Goal: Complete application form: Complete application form

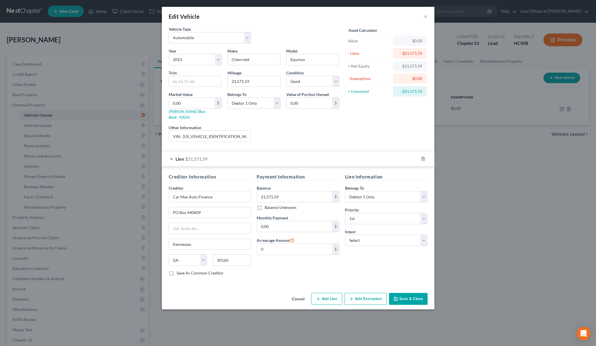
select select "0"
select select "3"
select select "2"
select select "0"
select select "10"
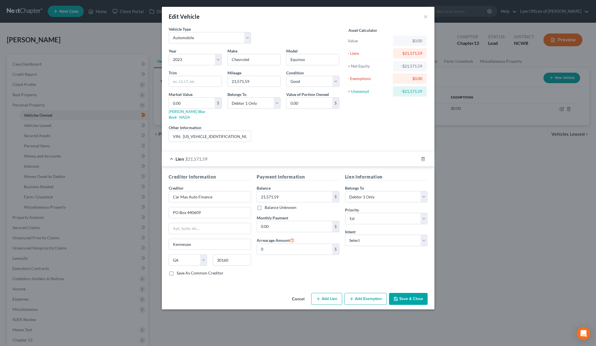
select select "0"
click at [185, 111] on link "[PERSON_NAME] Blue Book" at bounding box center [187, 114] width 36 height 11
click at [179, 108] on input "0.00" at bounding box center [192, 103] width 46 height 11
type input "2"
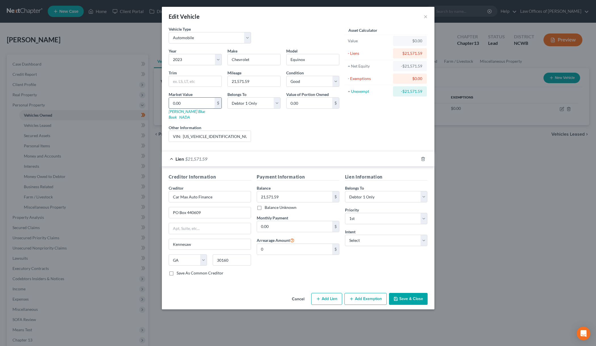
type input "2.00"
type input "24"
type input "24.00"
type input "247"
type input "247.00"
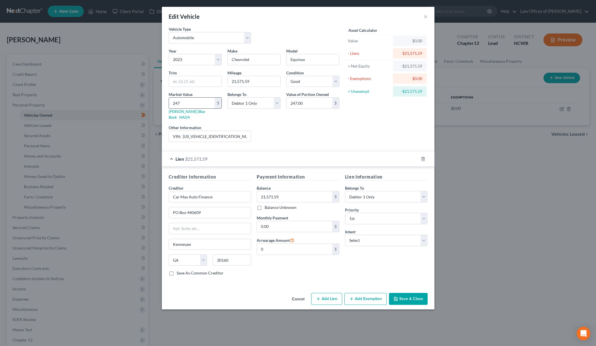
type input "2474"
type input "2,474.00"
type input "24745"
type input "24,745.00"
type input "24,745"
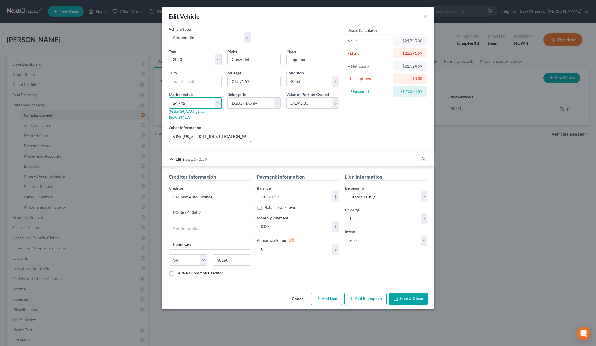
click at [227, 133] on input "VIN: [US_VEHICLE_IDENTIFICATION_NUMBER]" at bounding box center [210, 136] width 82 height 11
type input "VIN: [US_VEHICLE_IDENTIFICATION_NUMBER], Value is Average Retail for JD Power"
click at [178, 105] on input "24,745" at bounding box center [192, 103] width 46 height 11
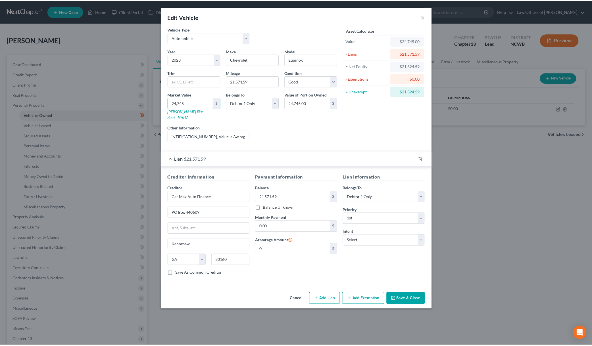
scroll to position [0, 0]
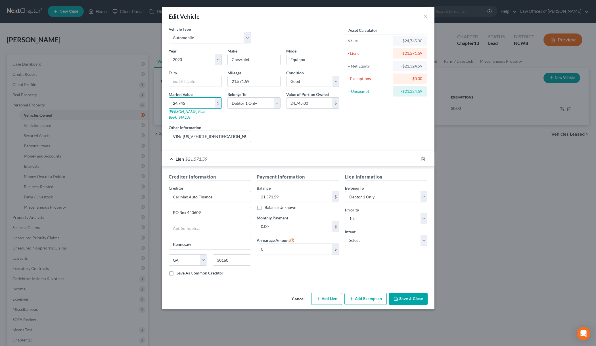
type input "2,745"
type input "2,745.00"
type input "25,745"
type input "25,745.00"
type input "25,745"
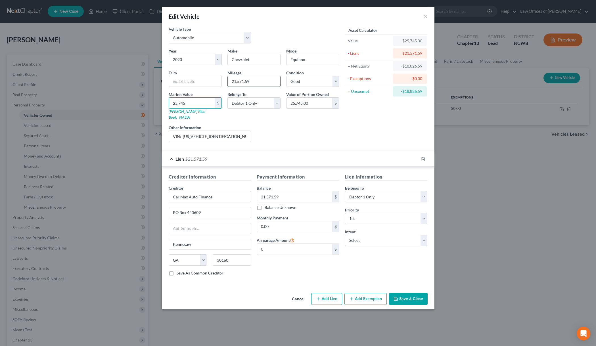
click at [260, 83] on input "21,571.59" at bounding box center [254, 81] width 53 height 11
click at [273, 224] on input "0.00" at bounding box center [294, 226] width 75 height 11
type input "463.92"
click at [396, 297] on icon "button" at bounding box center [395, 299] width 5 height 5
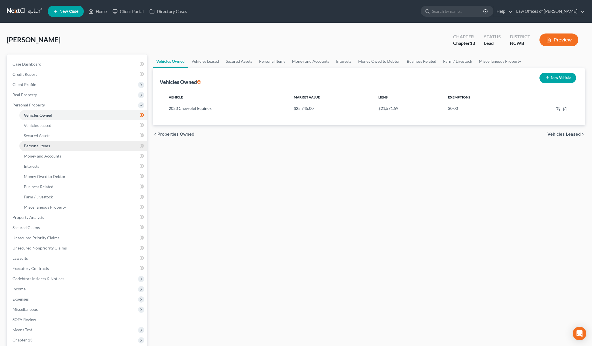
click at [34, 146] on span "Personal Items" at bounding box center [37, 145] width 26 height 5
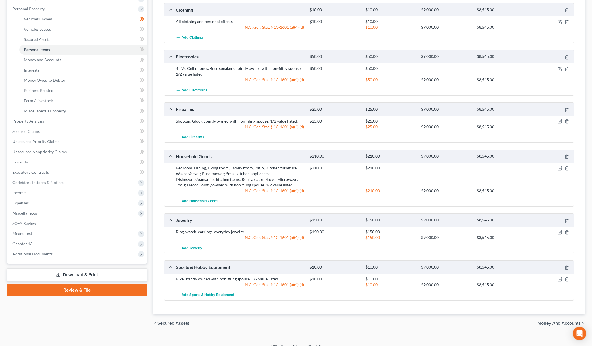
scroll to position [104, 0]
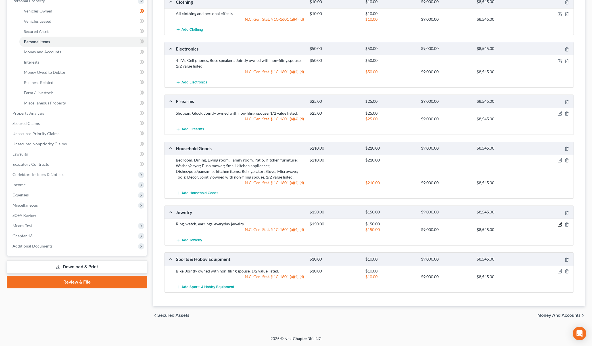
click at [560, 224] on icon "button" at bounding box center [560, 224] width 3 height 3
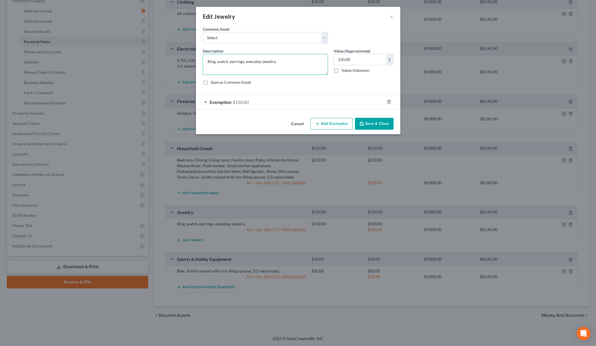
drag, startPoint x: 228, startPoint y: 61, endPoint x: 242, endPoint y: 62, distance: 14.2
click at [242, 62] on textarea "Ring, watch, earrings, everyday jewelry." at bounding box center [265, 64] width 125 height 21
type textarea "Ring, watch, everyday jewelry."
click at [388, 124] on button "Save & Close" at bounding box center [374, 124] width 39 height 12
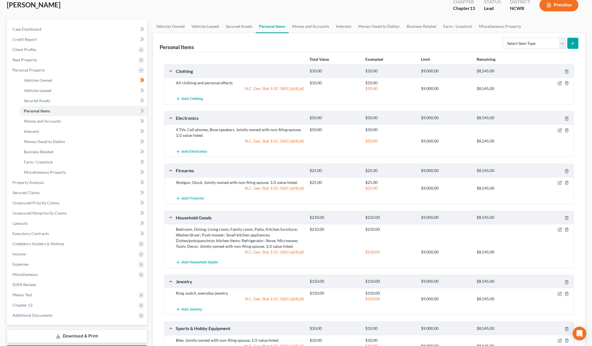
scroll to position [0, 0]
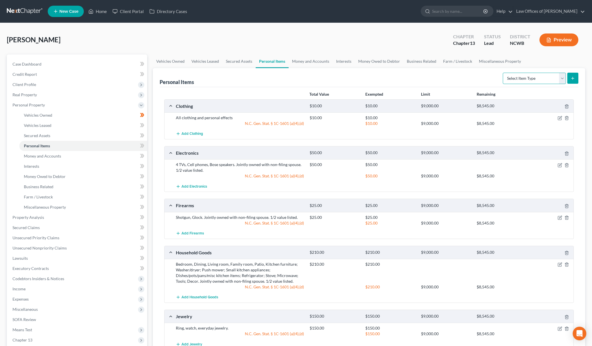
click at [538, 81] on select "Select Item Type Clothing Collectibles Of Value Electronics Firearms Household …" at bounding box center [533, 78] width 63 height 11
select select "other"
click at [503, 73] on select "Select Item Type Clothing Collectibles Of Value Electronics Firearms Household …" at bounding box center [533, 78] width 63 height 11
click at [572, 77] on icon "submit" at bounding box center [572, 78] width 5 height 5
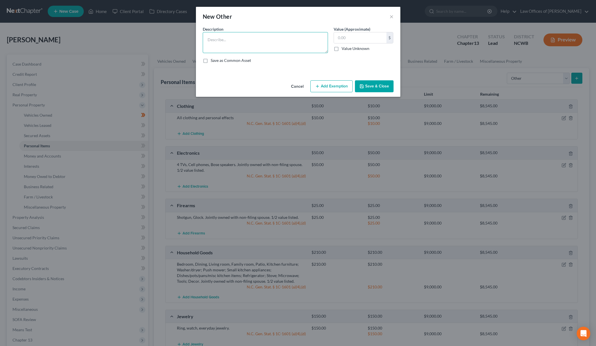
click at [270, 39] on textarea at bounding box center [265, 42] width 125 height 21
type textarea "Gold/Silver"
type input "161,124"
click at [382, 87] on button "Save & Close" at bounding box center [374, 86] width 39 height 12
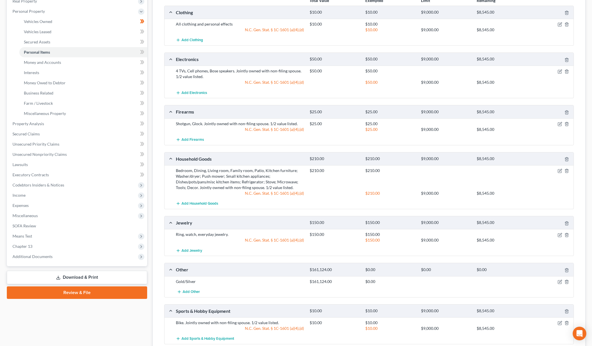
scroll to position [142, 0]
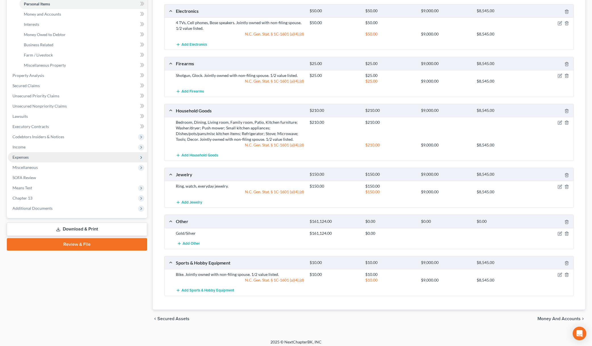
click at [18, 157] on span "Expenses" at bounding box center [20, 157] width 16 height 5
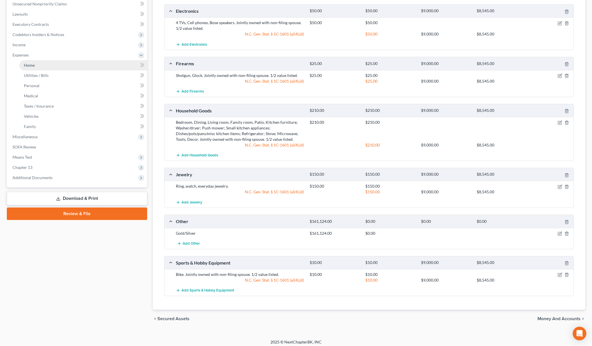
click at [31, 66] on span "Home" at bounding box center [29, 65] width 11 height 5
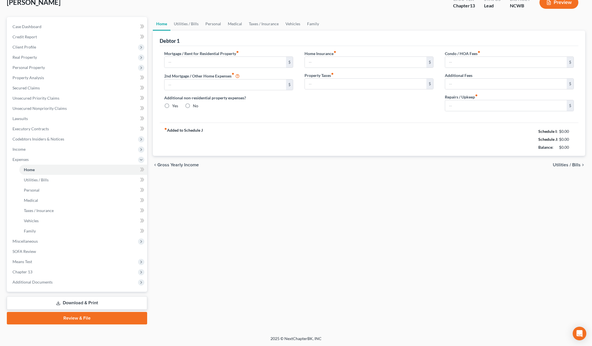
scroll to position [1, 0]
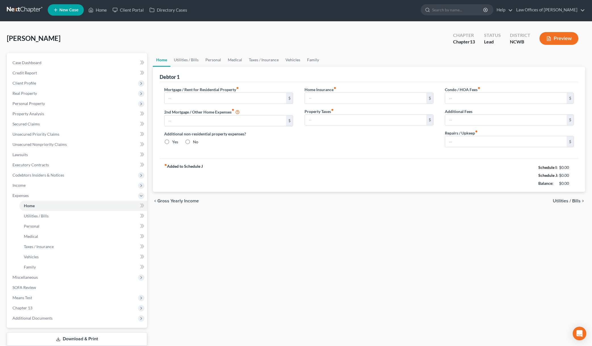
type input "0.00"
radio input "true"
type input "110.00"
type input "0.00"
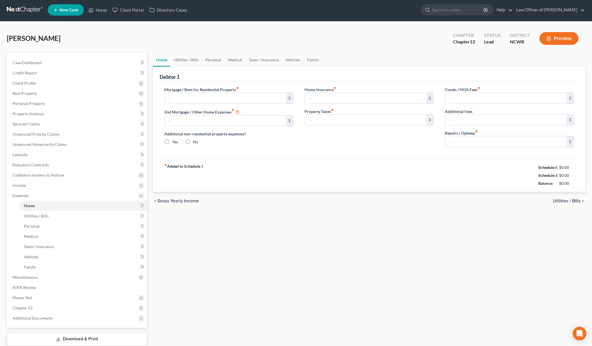
type input "0.00"
type input "250.00"
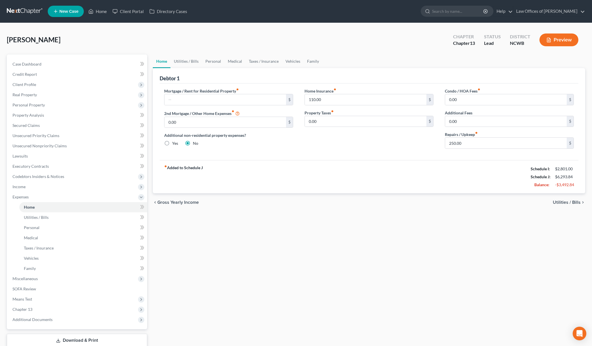
click at [568, 202] on span "Utilities / Bills" at bounding box center [566, 202] width 28 height 5
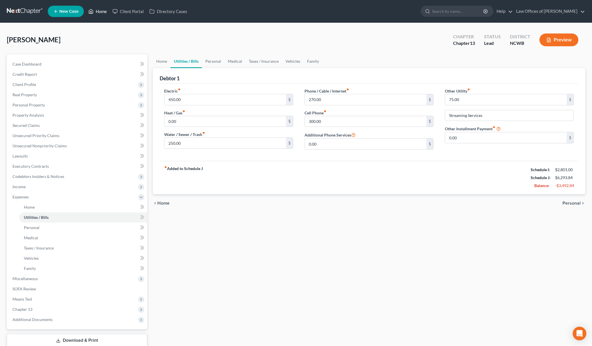
click at [103, 12] on link "Home" at bounding box center [97, 11] width 24 height 10
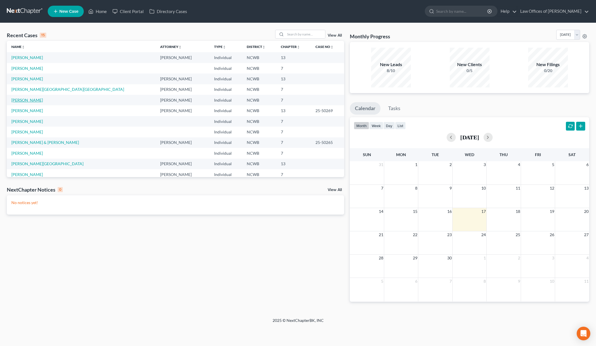
click at [21, 100] on link "[PERSON_NAME]" at bounding box center [27, 100] width 32 height 5
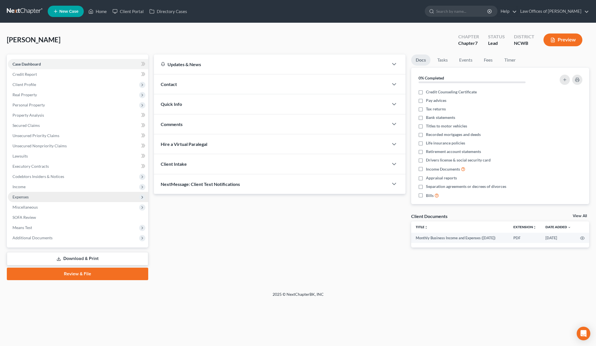
click at [27, 197] on span "Expenses" at bounding box center [20, 196] width 16 height 5
click at [141, 196] on icon at bounding box center [142, 197] width 5 height 5
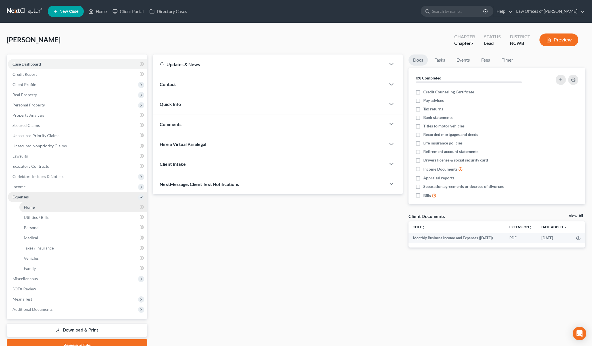
click at [33, 207] on span "Home" at bounding box center [29, 207] width 11 height 5
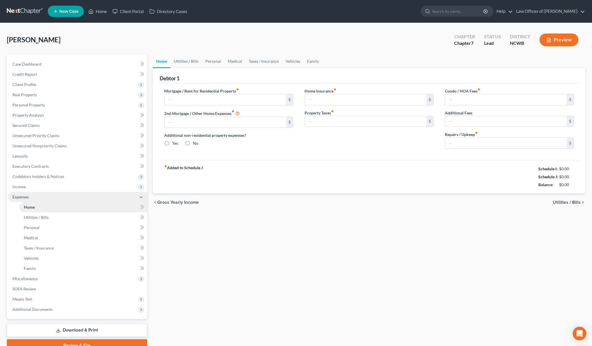
type input "0.00"
radio input "true"
type input "110.00"
type input "0.00"
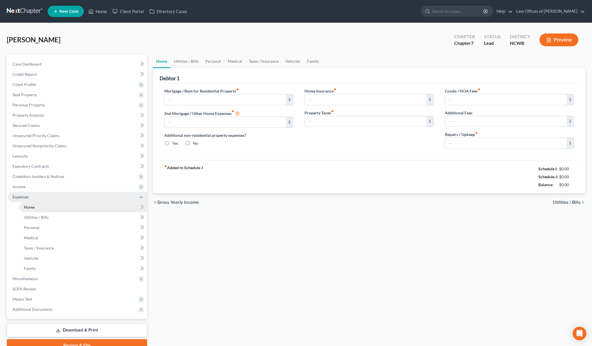
type input "0.00"
type input "250.00"
click at [30, 216] on span "Utilities / Bills" at bounding box center [36, 217] width 25 height 5
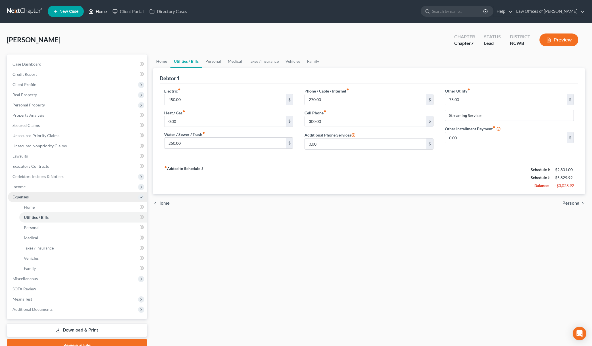
click at [92, 12] on polyline at bounding box center [90, 12] width 1 height 2
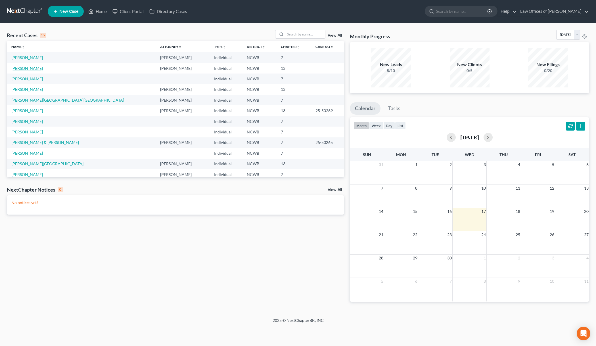
click at [26, 70] on link "[PERSON_NAME]" at bounding box center [27, 68] width 32 height 5
select select "4"
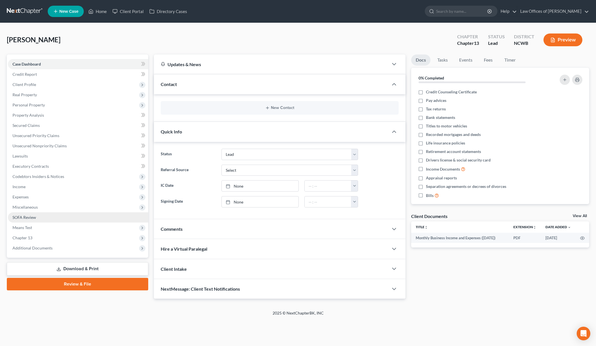
click at [26, 218] on span "SOFA Review" at bounding box center [24, 217] width 24 height 5
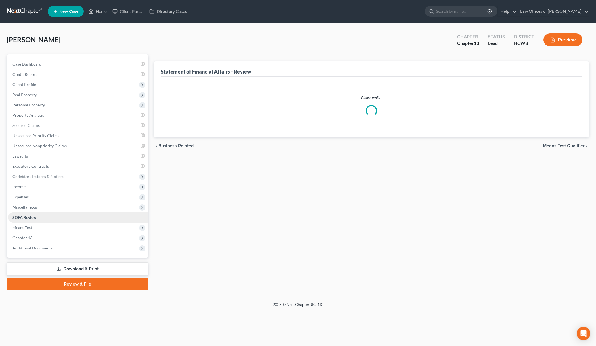
click at [26, 218] on span "SOFA Review" at bounding box center [24, 217] width 24 height 5
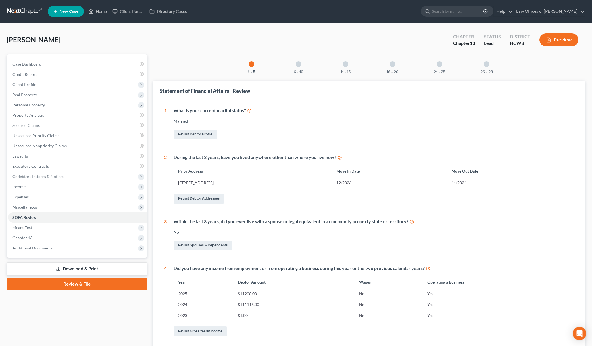
click at [407, 184] on td "12/2026" at bounding box center [389, 182] width 115 height 11
click at [414, 182] on td "12/2026" at bounding box center [389, 182] width 115 height 11
click at [204, 198] on link "Revisit Debtor Addresses" at bounding box center [198, 199] width 51 height 10
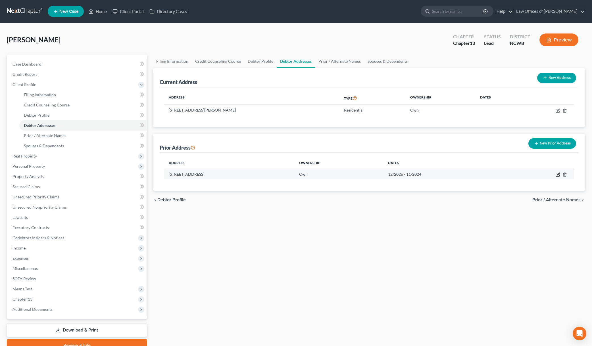
click at [559, 174] on icon "button" at bounding box center [557, 174] width 5 height 5
select select "28"
select select "48"
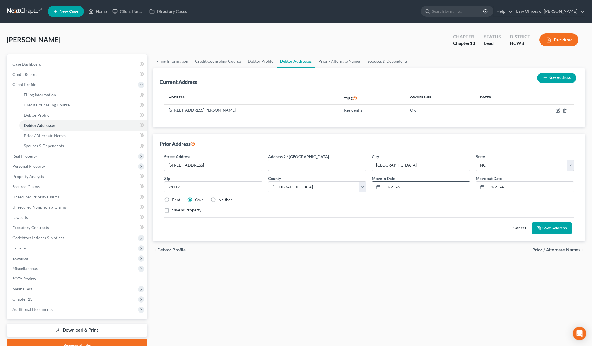
click at [396, 187] on input "12/2026" at bounding box center [425, 187] width 87 height 11
type input "12/2016"
click at [547, 230] on button "Save Address" at bounding box center [551, 228] width 39 height 12
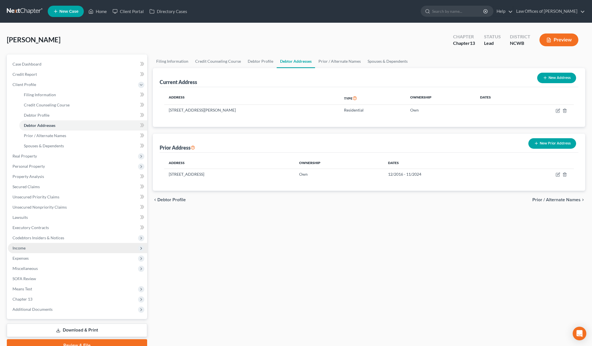
click at [23, 248] on span "Income" at bounding box center [18, 248] width 13 height 5
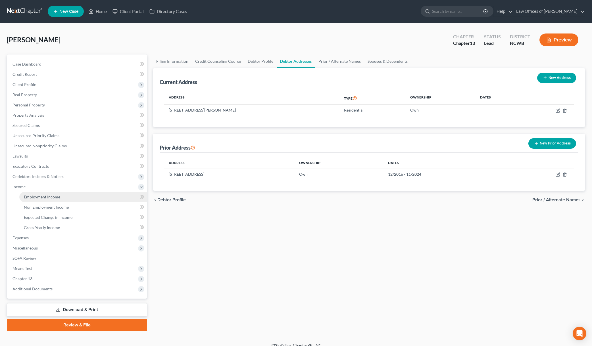
click at [42, 196] on span "Employment Income" at bounding box center [42, 196] width 36 height 5
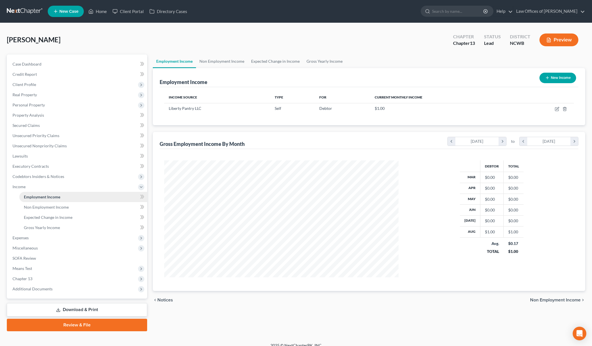
scroll to position [117, 245]
click at [17, 259] on span "SOFA Review" at bounding box center [24, 258] width 24 height 5
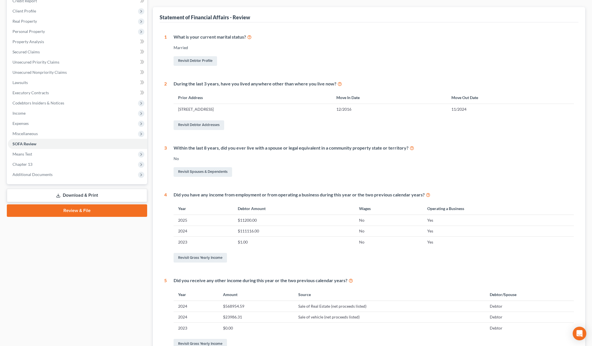
scroll to position [85, 0]
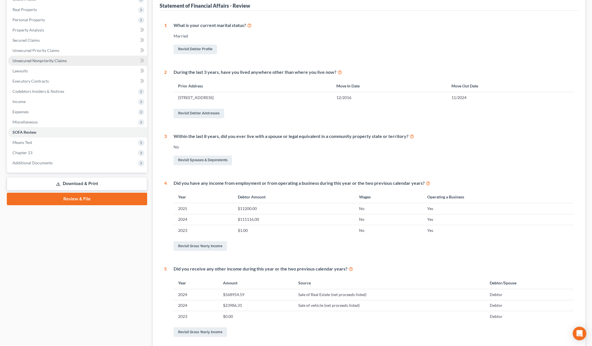
click at [22, 61] on span "Unsecured Nonpriority Claims" at bounding box center [39, 60] width 54 height 5
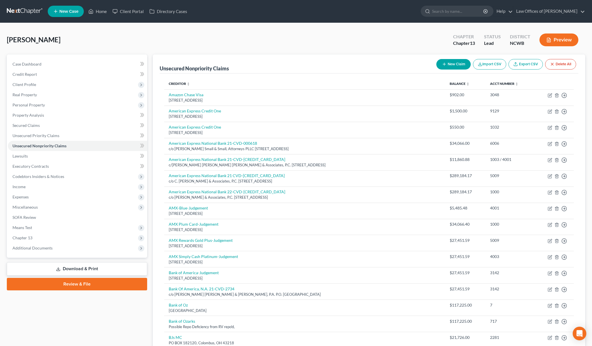
click at [451, 67] on button "New Claim" at bounding box center [453, 64] width 34 height 11
select select "0"
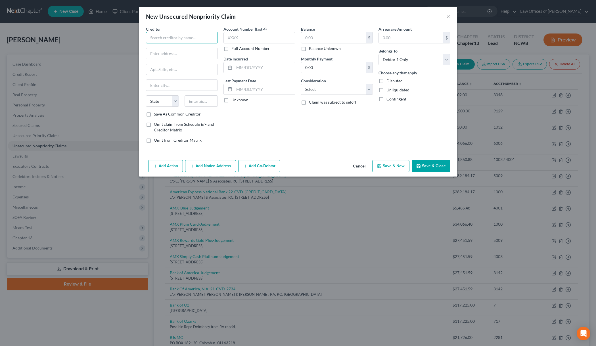
drag, startPoint x: 177, startPoint y: 41, endPoint x: 176, endPoint y: 47, distance: 5.7
click at [176, 41] on input "text" at bounding box center [182, 37] width 72 height 11
type input "Live Well [MEDICAL_DATA]"
click at [447, 17] on button "×" at bounding box center [448, 16] width 4 height 7
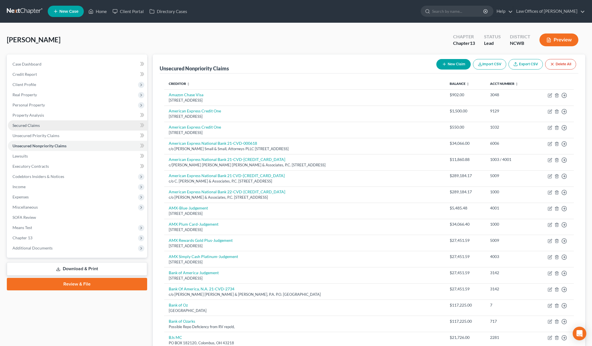
click at [19, 124] on span "Secured Claims" at bounding box center [25, 125] width 27 height 5
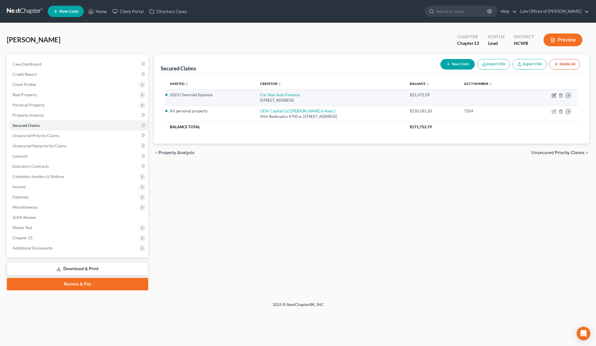
click at [553, 96] on icon "button" at bounding box center [554, 94] width 3 height 3
select select "10"
select select "2"
select select "0"
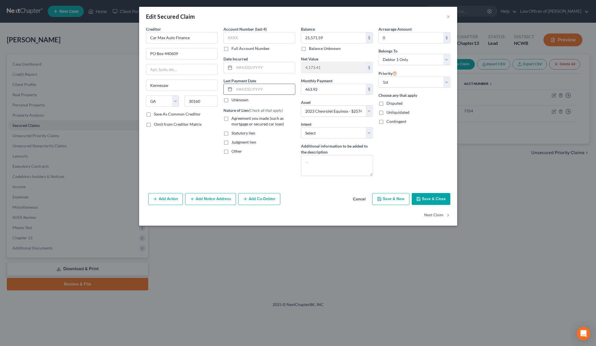
click at [233, 89] on div at bounding box center [229, 89] width 11 height 11
click at [241, 87] on input "text" at bounding box center [264, 89] width 61 height 11
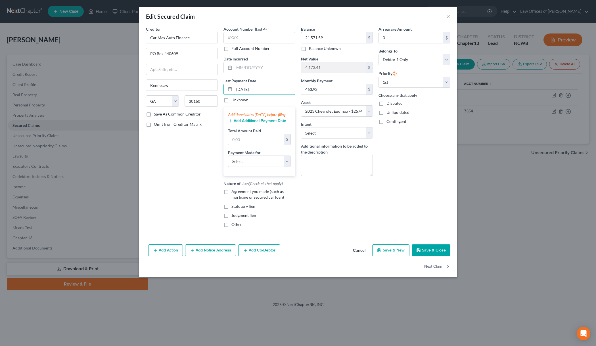
type input "[DATE]"
click at [244, 123] on button "Add Additional Payment Date" at bounding box center [257, 121] width 58 height 5
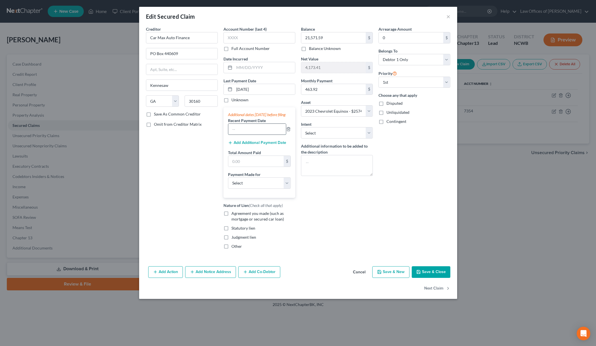
click at [249, 133] on input "text" at bounding box center [257, 129] width 58 height 11
type input "[DATE]"
click at [246, 145] on button "Add Additional Payment Date" at bounding box center [257, 143] width 58 height 5
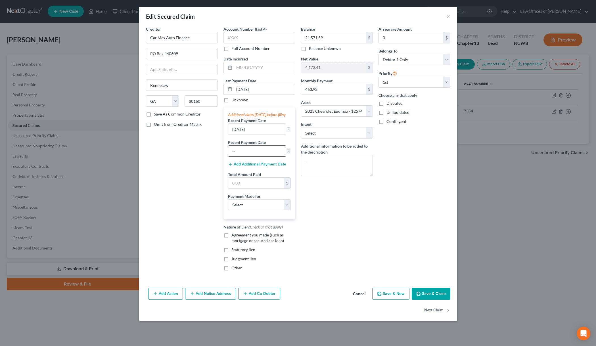
click at [237, 156] on input "text" at bounding box center [257, 151] width 58 height 11
type input "[DATE]"
click at [251, 188] on input "text" at bounding box center [255, 183] width 55 height 11
type input "1,391.76"
click at [424, 300] on button "Save & Close" at bounding box center [431, 294] width 39 height 12
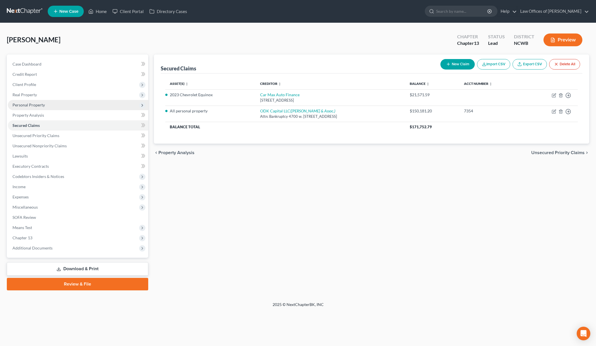
click at [24, 104] on span "Personal Property" at bounding box center [28, 104] width 32 height 5
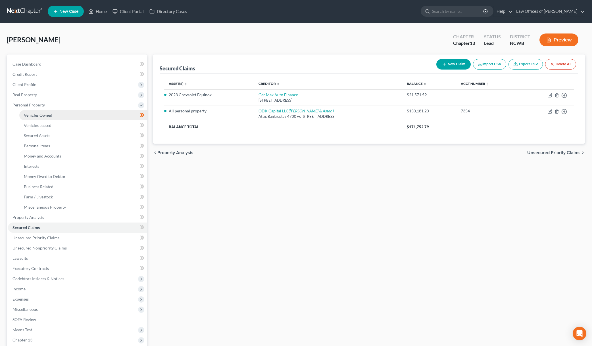
click at [31, 118] on link "Vehicles Owned" at bounding box center [83, 115] width 128 height 10
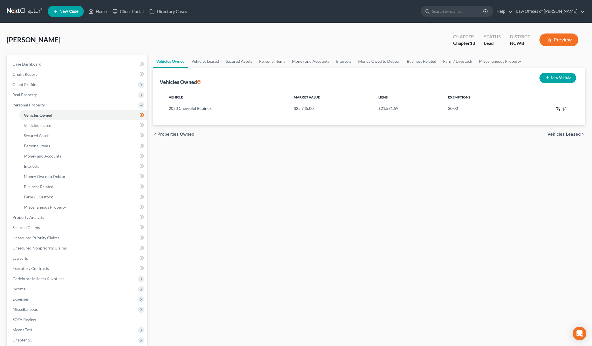
click at [558, 109] on icon "button" at bounding box center [557, 109] width 5 height 5
select select "0"
select select "3"
select select "2"
select select "0"
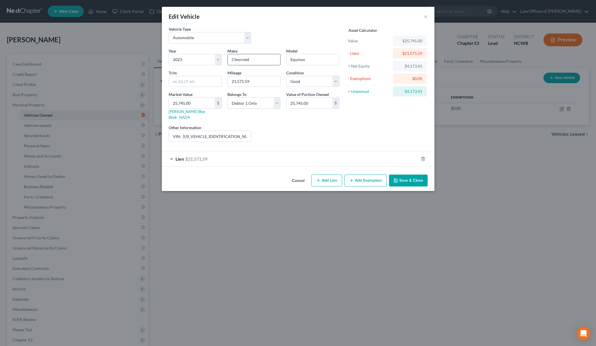
click at [251, 61] on input "Chevrolet" at bounding box center [254, 59] width 53 height 11
click at [424, 18] on button "×" at bounding box center [426, 16] width 4 height 7
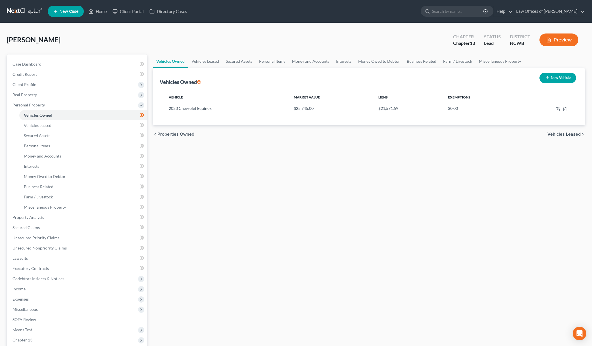
click at [546, 75] on button "New Vehicle" at bounding box center [557, 78] width 37 height 11
select select "0"
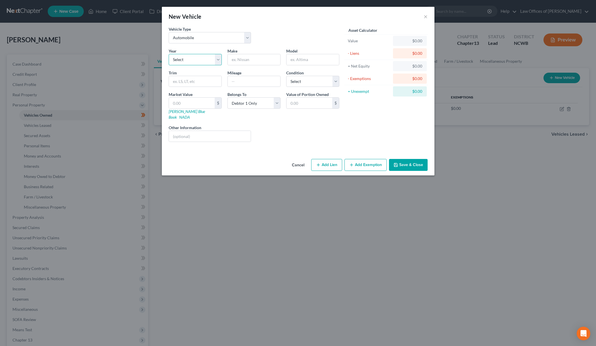
click at [211, 62] on select "Select 2026 2025 2024 2023 2022 2021 2020 2019 2018 2017 2016 2015 2014 2013 20…" at bounding box center [195, 59] width 53 height 11
select select "3"
click at [169, 54] on select "Select 2026 2025 2024 2023 2022 2021 2020 2019 2018 2017 2016 2015 2014 2013 20…" at bounding box center [195, 59] width 53 height 11
click at [236, 57] on input "text" at bounding box center [254, 59] width 53 height 11
type input "Mercedes Benz"
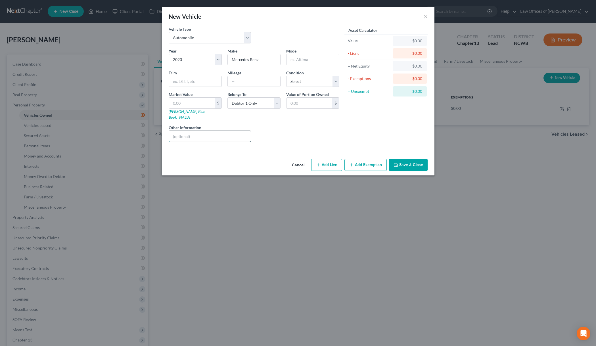
click at [174, 133] on input "text" at bounding box center [210, 136] width 82 height 11
click at [194, 131] on input "VIN:" at bounding box center [210, 136] width 82 height 11
click at [202, 133] on input "VIN: 4JGF" at bounding box center [210, 136] width 82 height 11
type input "VIN: [US_VEHICLE_IDENTIFICATION_NUMBER]"
click at [319, 163] on icon "button" at bounding box center [318, 165] width 5 height 5
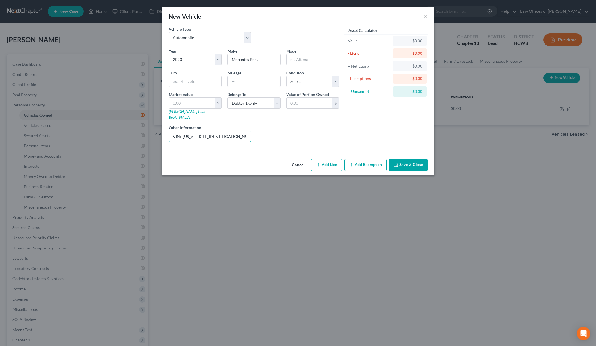
select select "0"
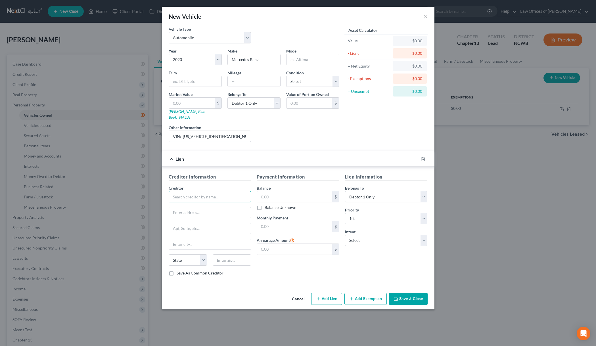
click at [182, 194] on input "text" at bounding box center [210, 196] width 83 height 11
type input "CarMax Auto Finance"
drag, startPoint x: 290, startPoint y: 217, endPoint x: 585, endPoint y: 160, distance: 299.8
click at [290, 221] on input "text" at bounding box center [294, 226] width 75 height 11
type input "968.15"
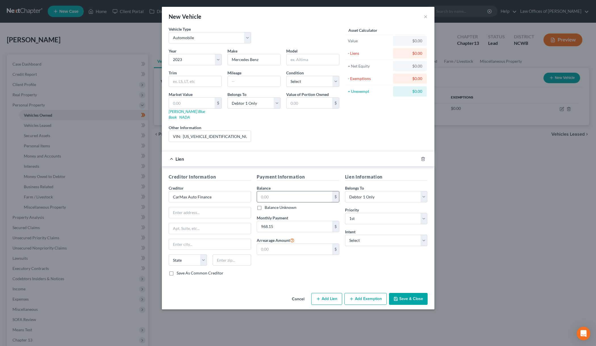
click at [297, 191] on input "text" at bounding box center [294, 196] width 75 height 11
click at [294, 194] on input "text" at bounding box center [294, 196] width 75 height 11
type input "43,674.43"
click at [183, 209] on input "text" at bounding box center [210, 212] width 82 height 11
type input "PO Box 440609"
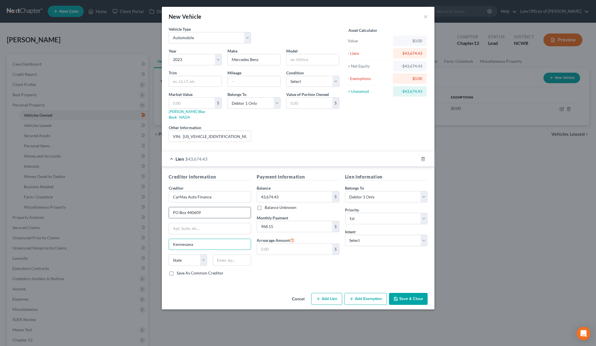
type input "Kennesawa"
select select "10"
type input "30160"
click at [273, 80] on input "text" at bounding box center [254, 81] width 53 height 11
type input "."
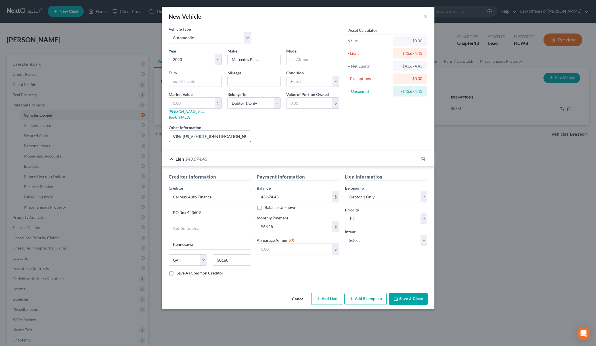
drag, startPoint x: 227, startPoint y: 133, endPoint x: 183, endPoint y: 133, distance: 44.0
click at [183, 133] on input "VIN: [US_VEHICLE_IDENTIFICATION_NUMBER]" at bounding box center [210, 136] width 82 height 11
click at [179, 111] on link "[PERSON_NAME] Blue Book" at bounding box center [187, 114] width 36 height 11
drag, startPoint x: 327, startPoint y: 126, endPoint x: 252, endPoint y: 130, distance: 75.3
click at [327, 126] on div "Liens Select" at bounding box center [298, 133] width 88 height 17
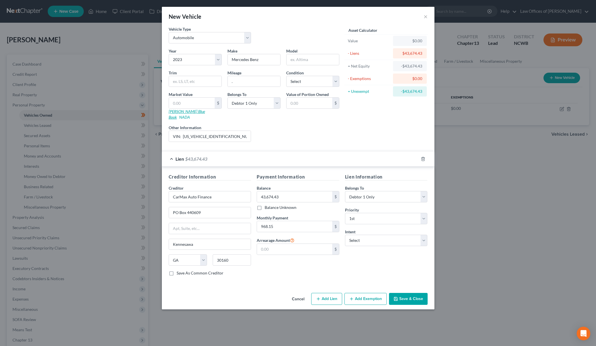
click at [173, 110] on link "[PERSON_NAME] Blue Book" at bounding box center [187, 114] width 36 height 11
drag, startPoint x: 225, startPoint y: 129, endPoint x: 182, endPoint y: 128, distance: 43.2
click at [182, 131] on input "VIN: [US_VEHICLE_IDENTIFICATION_NUMBER]" at bounding box center [210, 136] width 82 height 11
click at [186, 112] on link "[PERSON_NAME] Blue Book" at bounding box center [187, 114] width 36 height 11
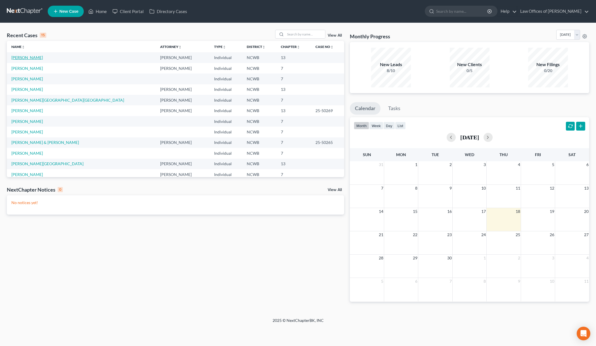
click at [21, 57] on link "[PERSON_NAME]" at bounding box center [27, 57] width 32 height 5
select select "4"
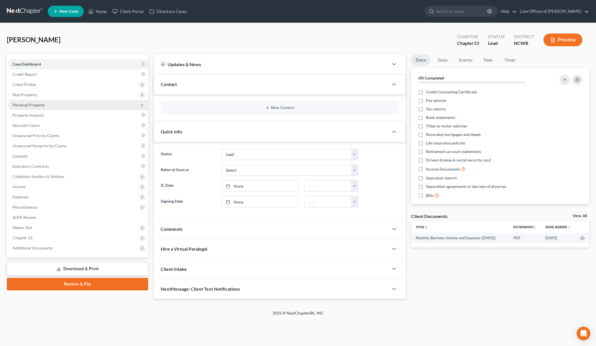
click at [25, 104] on span "Personal Property" at bounding box center [28, 104] width 32 height 5
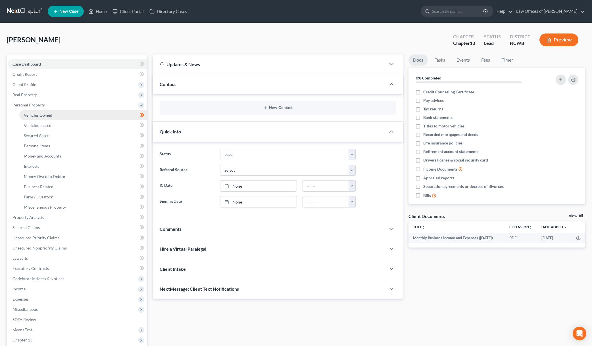
click at [36, 116] on span "Vehicles Owned" at bounding box center [38, 115] width 28 height 5
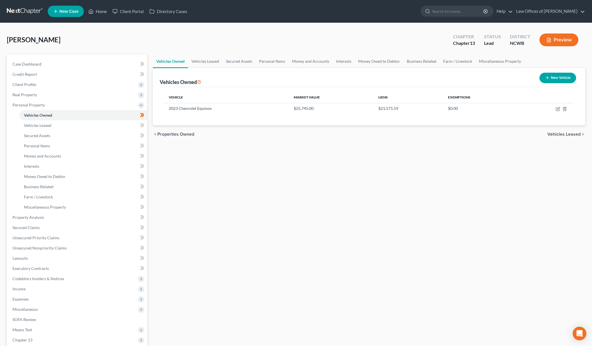
click at [562, 77] on button "New Vehicle" at bounding box center [557, 78] width 37 height 11
select select "0"
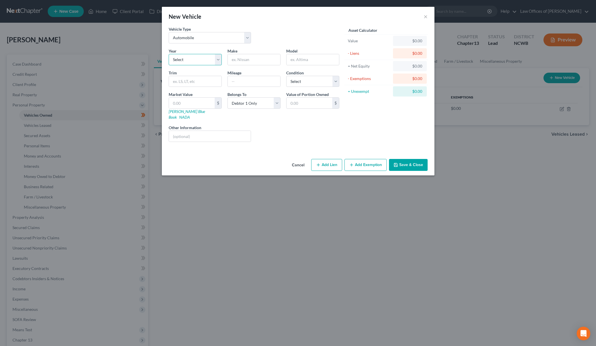
click at [188, 64] on select "Select 2026 2025 2024 2023 2022 2021 2020 2019 2018 2017 2016 2015 2014 2013 20…" at bounding box center [195, 59] width 53 height 11
select select "3"
click at [169, 54] on select "Select 2026 2025 2024 2023 2022 2021 2020 2019 2018 2017 2016 2015 2014 2013 20…" at bounding box center [195, 59] width 53 height 11
click at [236, 62] on input "text" at bounding box center [254, 59] width 53 height 11
type input "Mercedes-Benz"
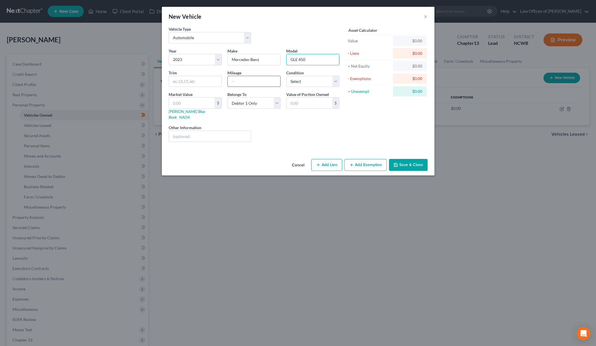
type input "GLE 450"
click at [266, 82] on input "text" at bounding box center [254, 81] width 53 height 11
type input "20,000 (est)"
click at [190, 131] on input "text" at bounding box center [210, 136] width 82 height 11
click at [323, 83] on select "Select Excellent Very Good Good Fair Poor" at bounding box center [312, 81] width 53 height 11
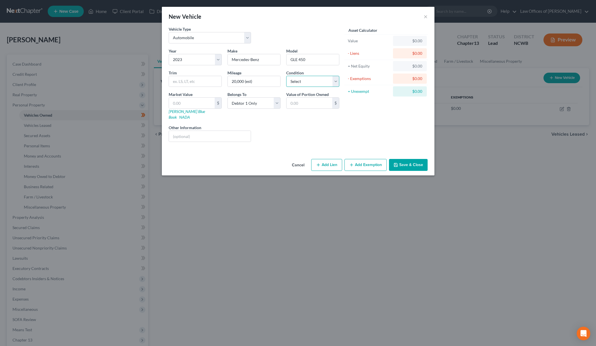
select select "2"
click at [286, 76] on select "Select Excellent Very Good Good Fair Poor" at bounding box center [312, 81] width 53 height 11
click at [180, 135] on input "text" at bounding box center [210, 136] width 82 height 11
type input "VIN:"
click at [181, 103] on input "text" at bounding box center [192, 103] width 46 height 11
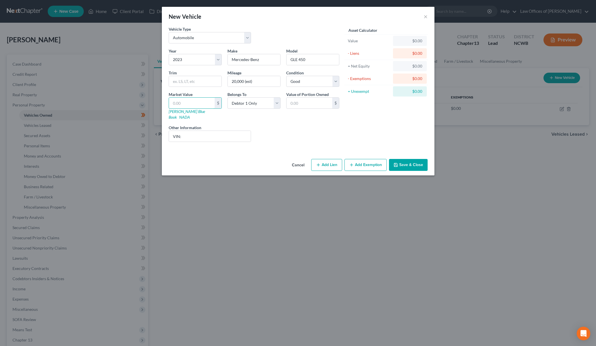
type input "5"
type input "5.00"
type input "59"
type input "59.00"
type input "599"
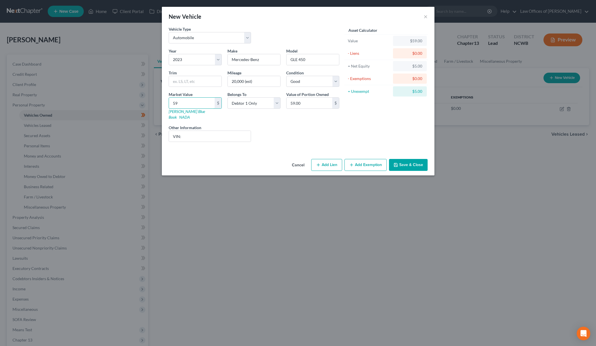
type input "599.00"
type input "5994"
type input "5,994.00"
type input "59945"
type input "59,945.00"
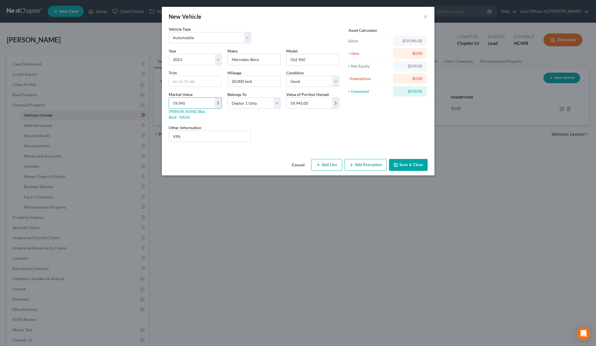
type input "59,945"
click at [215, 132] on input "VIN:" at bounding box center [210, 136] width 82 height 11
type input "VIN: 4JGFB5KB5PA914552, JD Power Average Retail Value"
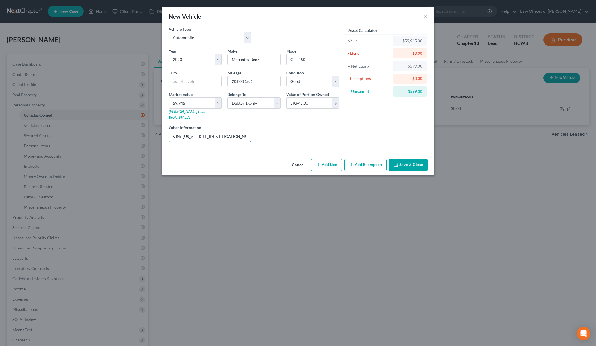
click at [393, 159] on button "Save & Close" at bounding box center [408, 165] width 39 height 12
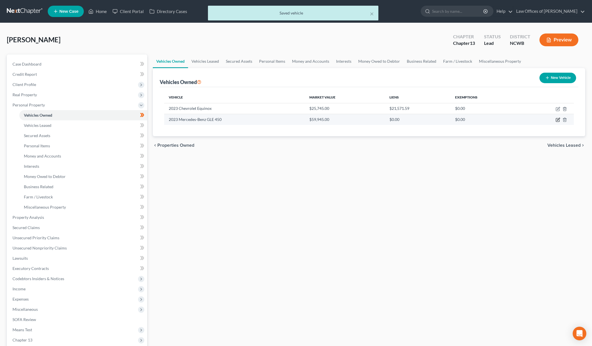
click at [556, 120] on icon "button" at bounding box center [557, 120] width 5 height 5
select select "0"
select select "3"
select select "2"
select select "0"
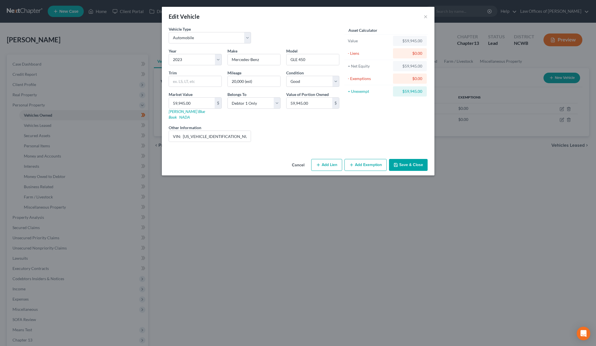
click at [322, 159] on button "Add Lien" at bounding box center [326, 165] width 31 height 12
select select "0"
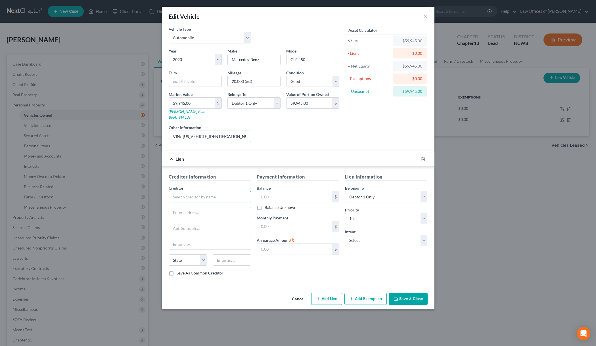
click at [191, 196] on input "text" at bounding box center [210, 196] width 83 height 11
click at [217, 191] on input "CarMax Financ3" at bounding box center [210, 196] width 83 height 11
type input "CarMax Finance"
click at [207, 207] on input "text" at bounding box center [210, 212] width 82 height 11
click at [194, 209] on input "text" at bounding box center [210, 212] width 82 height 11
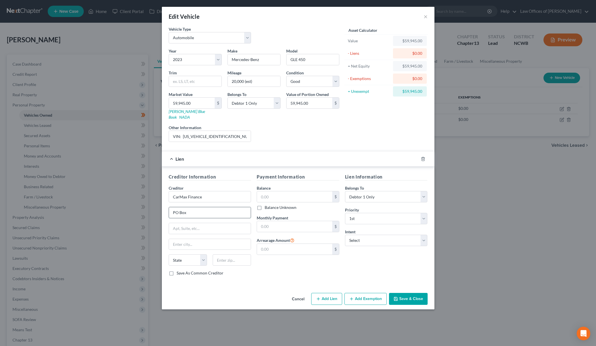
click at [209, 211] on input "PO Box" at bounding box center [210, 212] width 82 height 11
type input "PO Box 440609"
drag, startPoint x: 197, startPoint y: 234, endPoint x: 242, endPoint y: 226, distance: 45.1
click at [197, 239] on input "text" at bounding box center [210, 244] width 82 height 11
type input "Kennesaw"
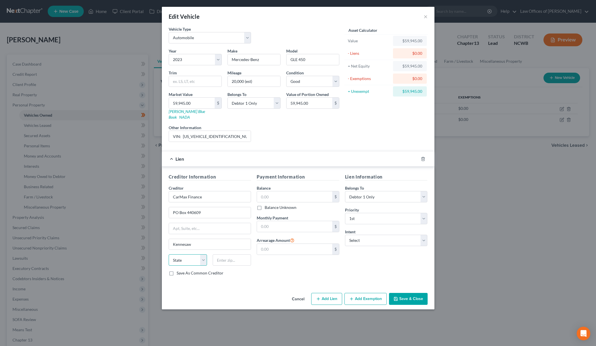
click at [187, 259] on select "State [US_STATE] AK AR AZ CA CO CT DE DC [GEOGRAPHIC_DATA] [GEOGRAPHIC_DATA] GU…" at bounding box center [188, 259] width 38 height 11
select select "10"
click at [225, 254] on input "text" at bounding box center [232, 259] width 38 height 11
type input "30160"
click at [320, 222] on input "text" at bounding box center [294, 226] width 75 height 11
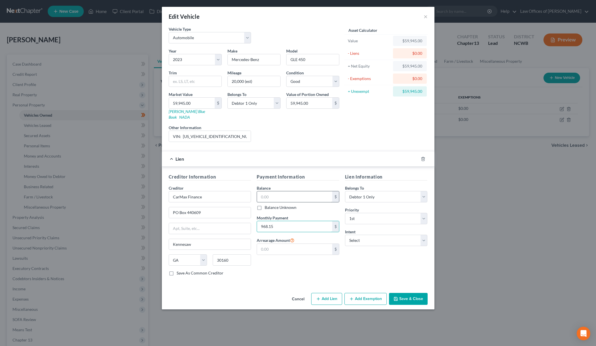
type input "968.15"
click at [273, 191] on input "text" at bounding box center [294, 196] width 75 height 11
drag, startPoint x: 271, startPoint y: 192, endPoint x: 292, endPoint y: 192, distance: 21.0
click at [272, 192] on input "text" at bounding box center [294, 196] width 75 height 11
type input "43,674.43"
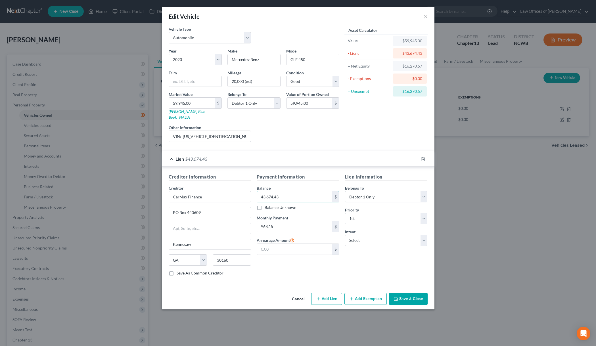
click at [311, 207] on div "Payment Information Balance 43,674.43 $ Balance Unknown Balance Undetermined 43…" at bounding box center [298, 226] width 88 height 107
click at [405, 293] on button "Save & Close" at bounding box center [408, 299] width 39 height 12
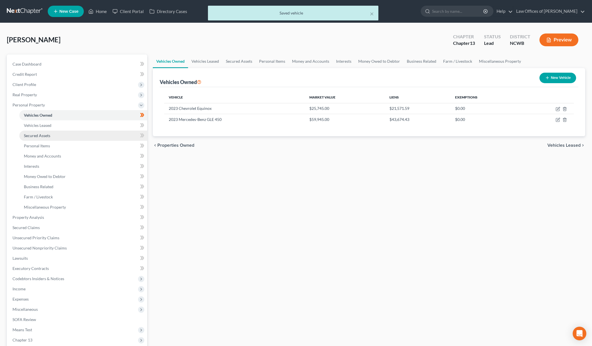
click at [33, 137] on span "Secured Assets" at bounding box center [37, 135] width 26 height 5
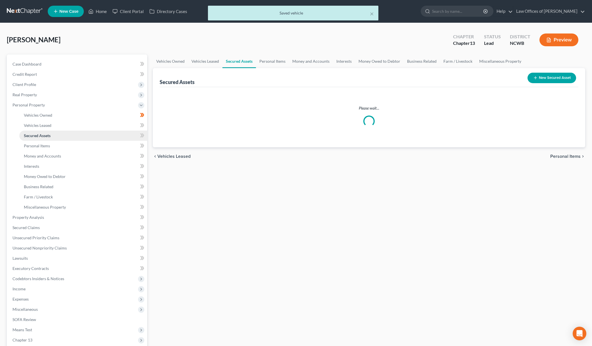
click at [33, 137] on span "Secured Assets" at bounding box center [37, 135] width 27 height 5
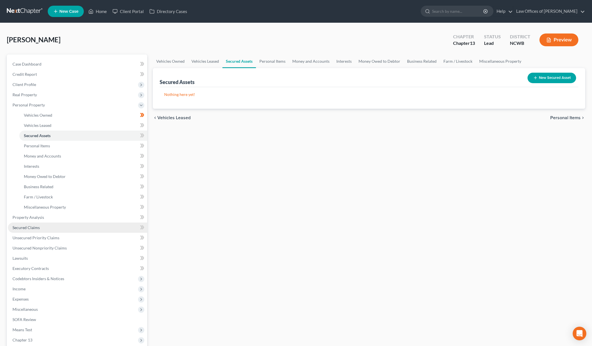
click at [25, 229] on span "Secured Claims" at bounding box center [25, 227] width 27 height 5
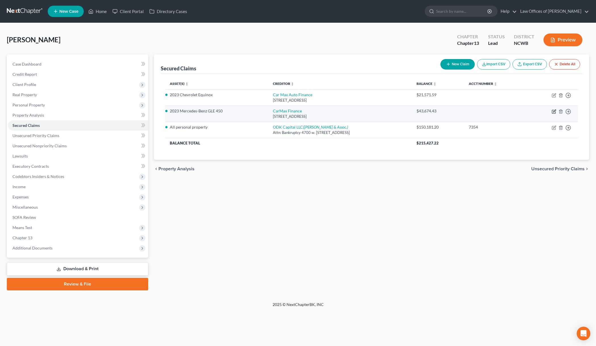
click at [553, 112] on icon "button" at bounding box center [554, 111] width 3 height 3
select select "10"
select select "4"
select select "0"
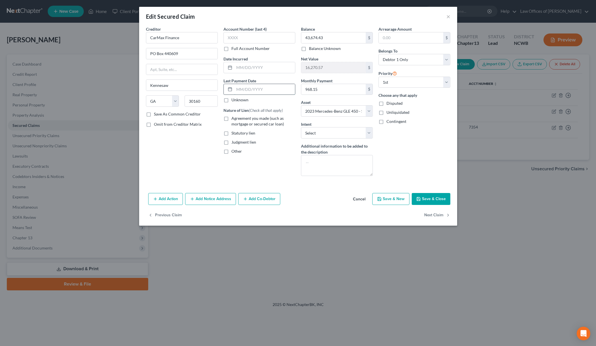
click at [237, 89] on input "text" at bounding box center [264, 89] width 61 height 11
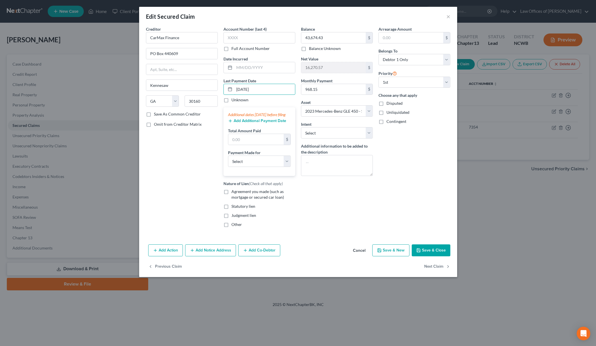
type input "8/12/2025"
click at [240, 123] on button "Add Additional Payment Date" at bounding box center [257, 121] width 58 height 5
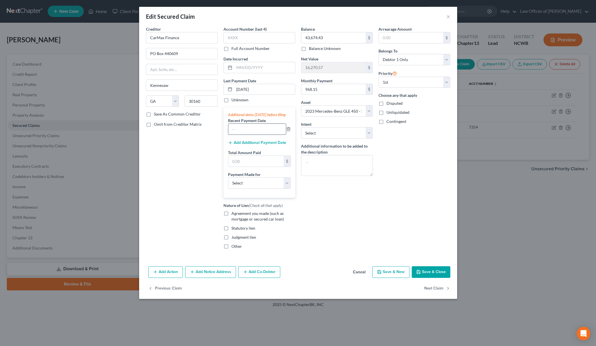
click at [236, 135] on input "text" at bounding box center [257, 129] width 58 height 11
type input "7/7/2025"
click at [241, 145] on button "Add Additional Payment Date" at bounding box center [257, 143] width 58 height 5
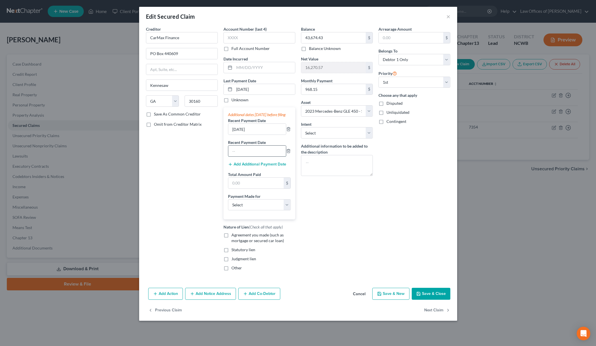
click at [240, 156] on input "text" at bounding box center [257, 151] width 58 height 11
type input "6/7/2025"
click at [242, 185] on input "text" at bounding box center [255, 183] width 55 height 11
type input "2,904.45"
click at [269, 209] on select "Select Car Credit Card Loan Repayment Mortgage Other Suppliers Or Vendors" at bounding box center [259, 204] width 63 height 11
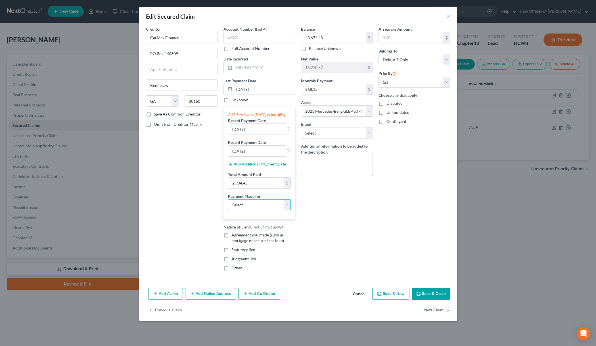
select select "0"
click at [228, 205] on select "Select Car Credit Card Loan Repayment Mortgage Other Suppliers Or Vendors" at bounding box center [259, 204] width 63 height 11
click at [420, 295] on icon "button" at bounding box center [418, 293] width 3 height 3
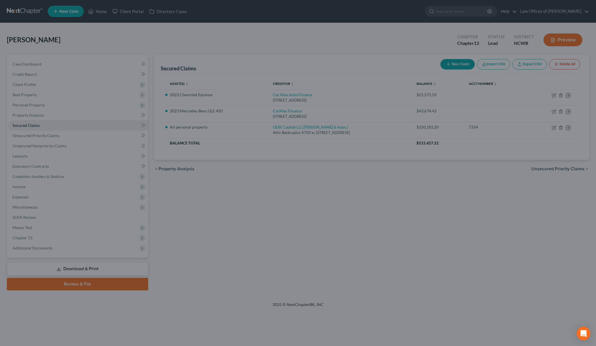
select select "4"
type input "0"
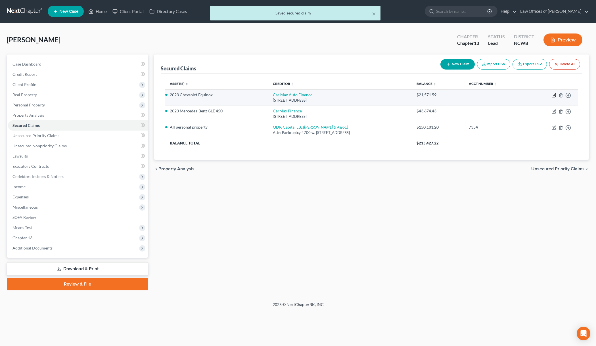
click at [554, 95] on icon "button" at bounding box center [554, 95] width 5 height 5
select select "10"
select select "2"
select select "0"
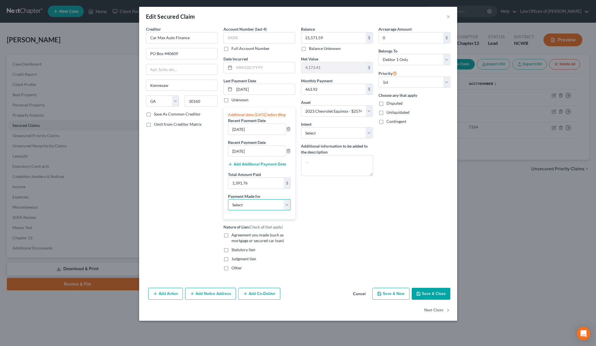
click at [236, 211] on select "Select Car Credit Card Loan Repayment Mortgage Other Suppliers Or Vendors" at bounding box center [259, 204] width 63 height 11
select select "0"
click at [228, 205] on select "Select Car Credit Card Loan Repayment Mortgage Other Suppliers Or Vendors" at bounding box center [259, 204] width 63 height 11
click at [425, 296] on button "Save & Close" at bounding box center [431, 294] width 39 height 12
select select
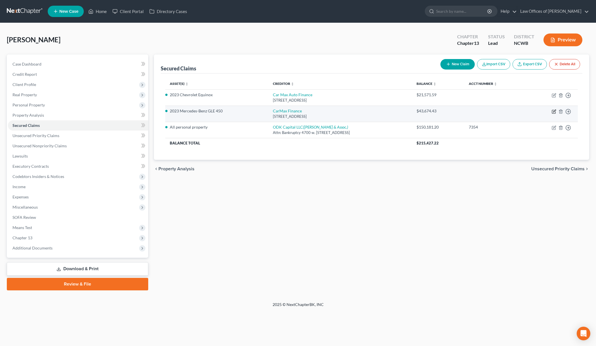
click at [553, 112] on icon "button" at bounding box center [554, 111] width 5 height 5
select select "10"
select select "0"
select select "4"
select select "0"
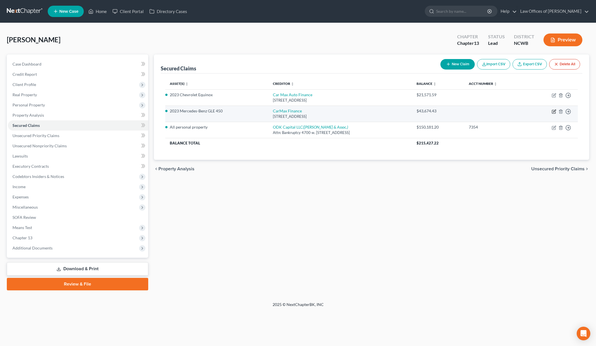
select select "0"
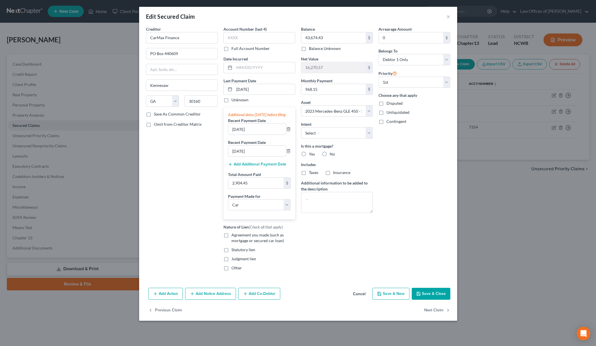
click at [231, 240] on label "Agreement you made (such as mortgage or secured car loan)" at bounding box center [263, 237] width 64 height 11
click at [234, 236] on input "Agreement you made (such as mortgage or secured car loan)" at bounding box center [236, 234] width 4 height 4
checkbox input "true"
click at [330, 154] on label "No" at bounding box center [332, 154] width 5 height 6
click at [332, 154] on input "No" at bounding box center [334, 153] width 4 height 4
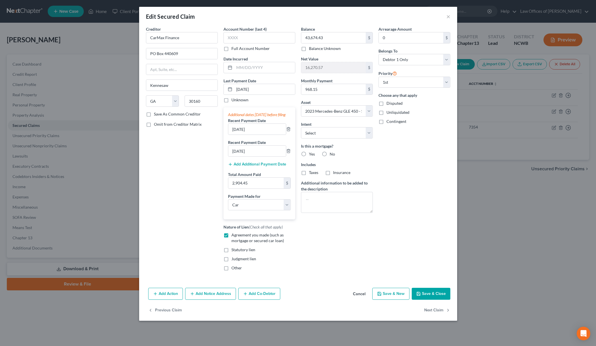
radio input "true"
click at [433, 299] on button "Save & Close" at bounding box center [431, 294] width 39 height 12
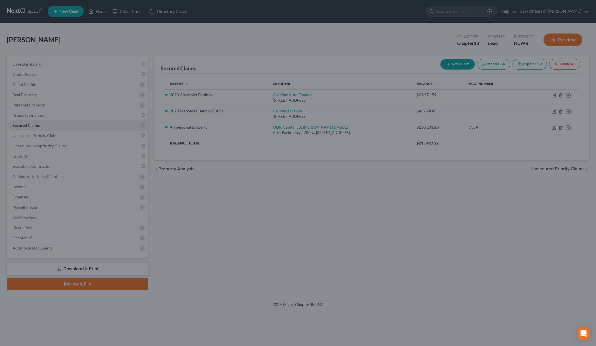
select select "4"
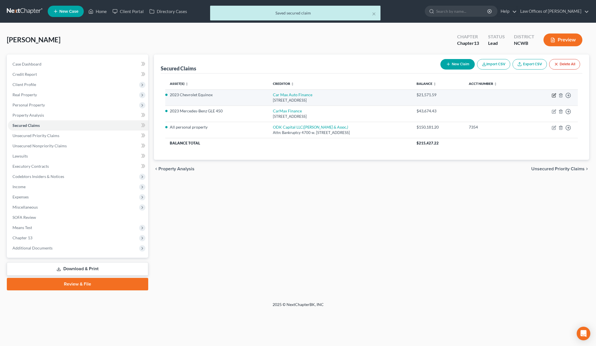
click at [553, 95] on icon "button" at bounding box center [554, 95] width 5 height 5
select select "10"
select select "0"
select select "2"
select select "0"
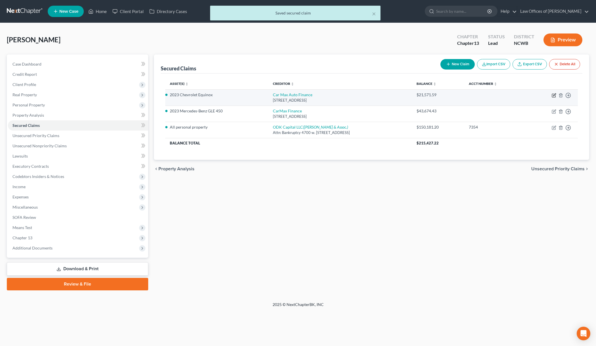
select select "0"
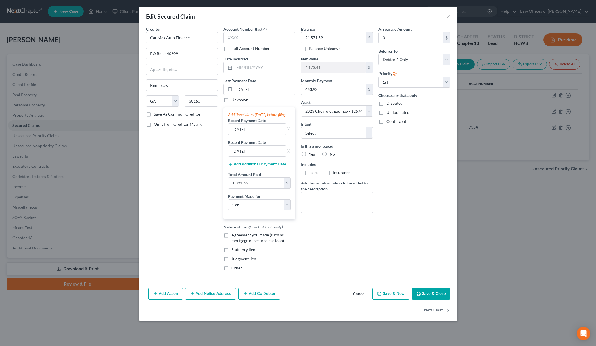
click at [330, 151] on label "No" at bounding box center [332, 154] width 5 height 6
click at [332, 151] on input "No" at bounding box center [334, 153] width 4 height 4
radio input "true"
click at [231, 241] on label "Agreement you made (such as mortgage or secured car loan)" at bounding box center [263, 237] width 64 height 11
click at [234, 236] on input "Agreement you made (such as mortgage or secured car loan)" at bounding box center [236, 234] width 4 height 4
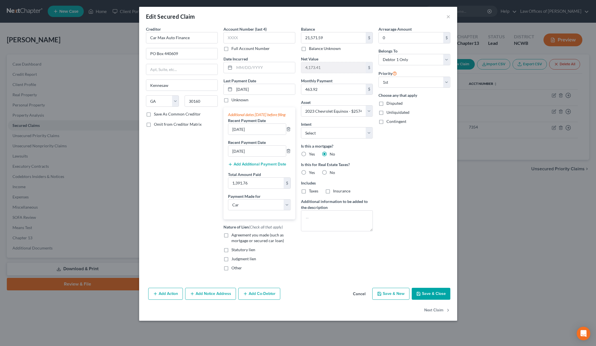
checkbox input "true"
click at [429, 300] on button "Save & Close" at bounding box center [431, 294] width 39 height 12
select select
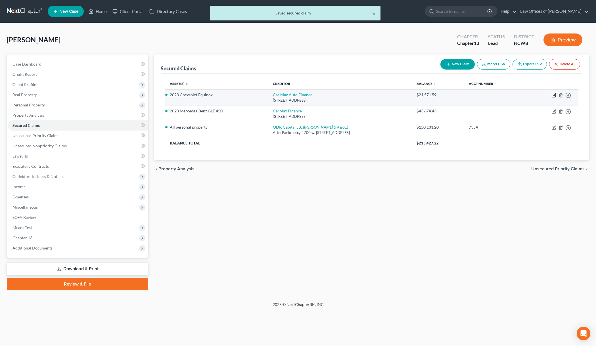
click at [554, 95] on icon "button" at bounding box center [554, 94] width 3 height 3
select select "10"
select select "0"
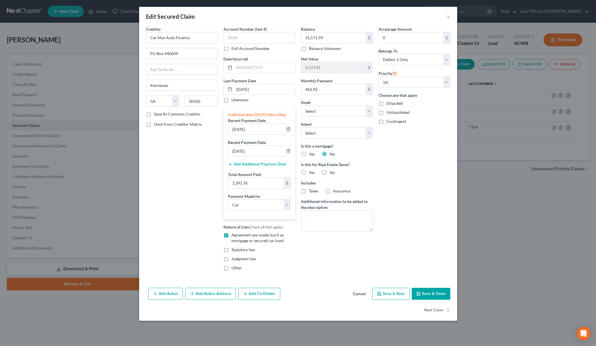
click at [432, 299] on button "Save & Close" at bounding box center [431, 294] width 39 height 12
select select "2"
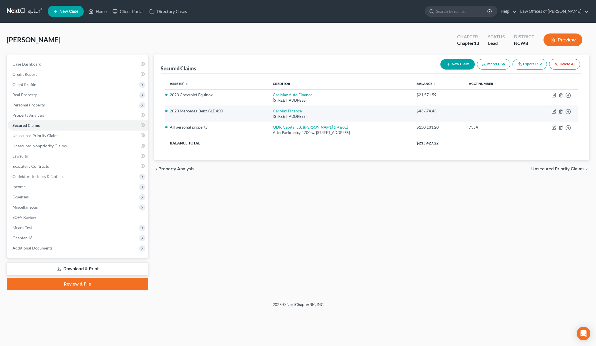
click at [551, 110] on td "Move to E Move to F Move to G Move to Notice Only" at bounding box center [552, 114] width 51 height 16
click at [554, 111] on icon "button" at bounding box center [554, 111] width 5 height 5
select select "10"
select select "0"
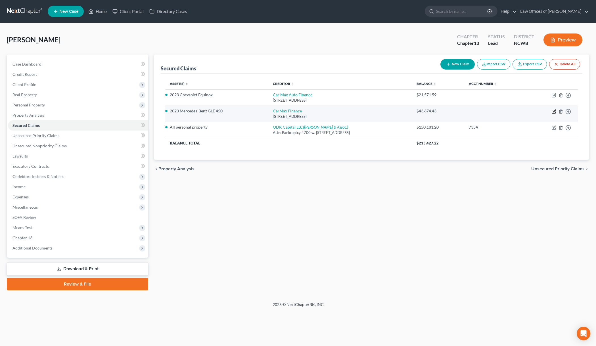
select select "0"
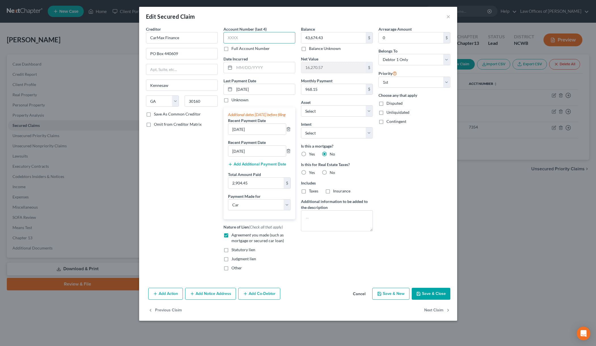
drag, startPoint x: 252, startPoint y: 36, endPoint x: 263, endPoint y: 39, distance: 11.4
click at [253, 36] on input "text" at bounding box center [259, 37] width 72 height 11
type input "2536"
click at [420, 296] on icon "button" at bounding box center [418, 294] width 5 height 5
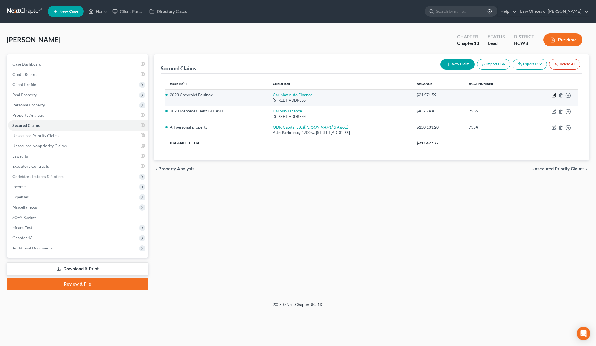
click at [555, 95] on icon "button" at bounding box center [554, 95] width 5 height 5
select select "10"
select select "0"
select select "2"
select select "0"
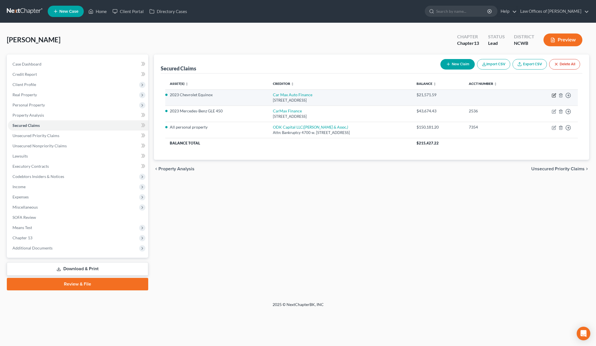
select select "0"
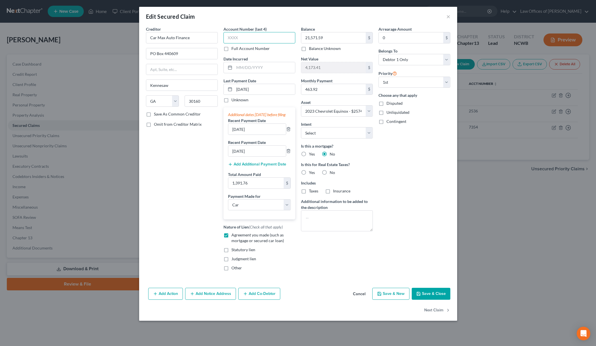
click at [264, 40] on input "text" at bounding box center [259, 37] width 72 height 11
type input "4648"
click at [416, 297] on button "Save & Close" at bounding box center [431, 294] width 39 height 12
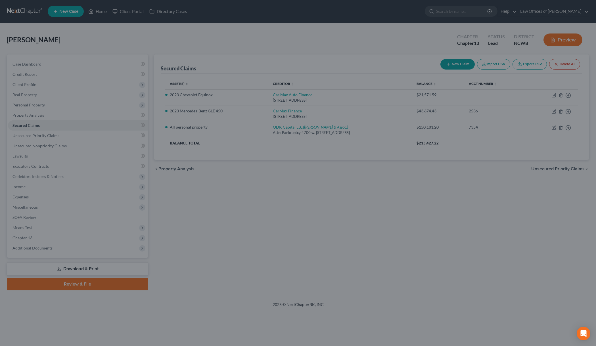
select select "2"
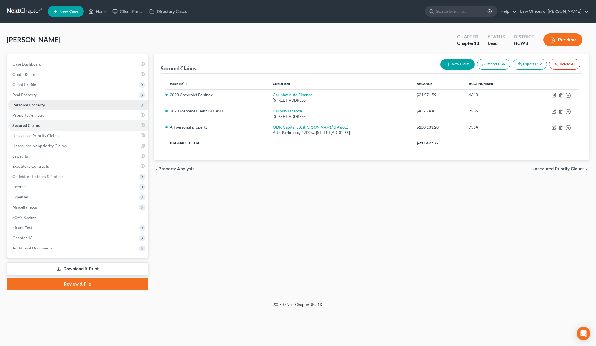
click at [20, 104] on span "Personal Property" at bounding box center [28, 104] width 32 height 5
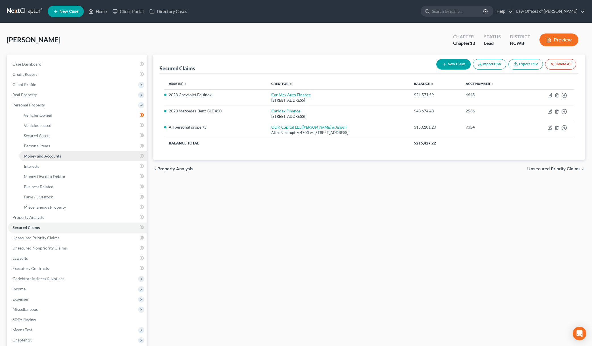
click at [35, 156] on span "Money and Accounts" at bounding box center [42, 156] width 37 height 5
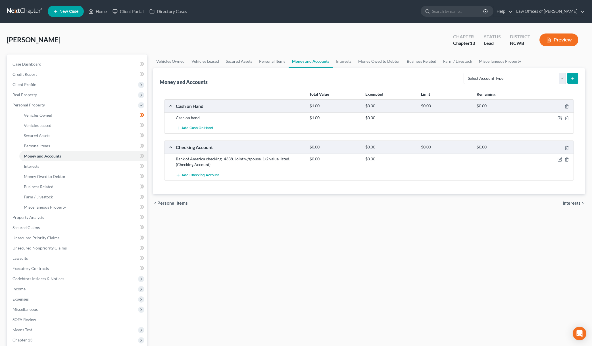
click at [363, 179] on div "Add Checking Account" at bounding box center [373, 175] width 401 height 11
click at [217, 176] on span "Add Checking Account" at bounding box center [199, 175] width 37 height 5
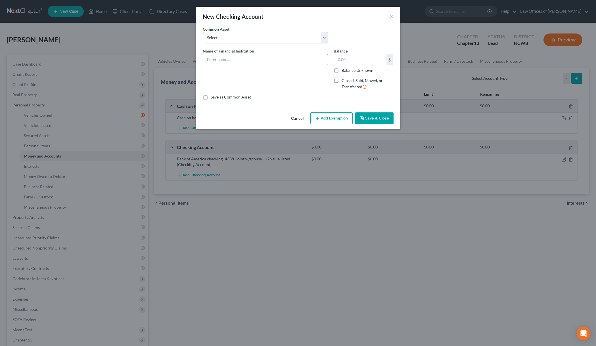
drag, startPoint x: 250, startPoint y: 60, endPoint x: 305, endPoint y: 74, distance: 56.1
click at [250, 60] on input "text" at bounding box center [265, 59] width 125 height 11
type input "Fidelity Bank - Checking # 9821"
click at [341, 72] on label "Balance Unknown" at bounding box center [357, 71] width 32 height 6
click at [344, 71] on input "Balance Unknown" at bounding box center [346, 70] width 4 height 4
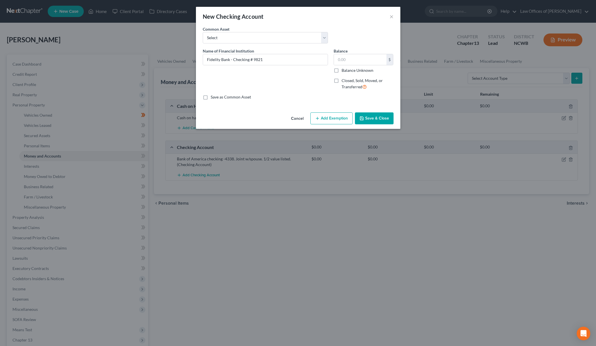
checkbox input "true"
type input "0.00"
click at [366, 118] on button "Save & Close" at bounding box center [374, 118] width 39 height 12
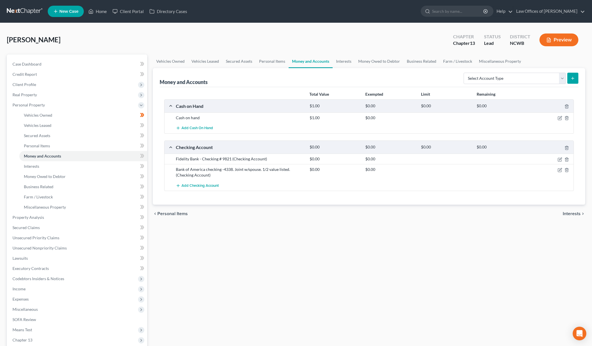
click at [424, 169] on div at bounding box center [446, 170] width 56 height 6
click at [204, 185] on span "Add Checking Account" at bounding box center [199, 185] width 37 height 5
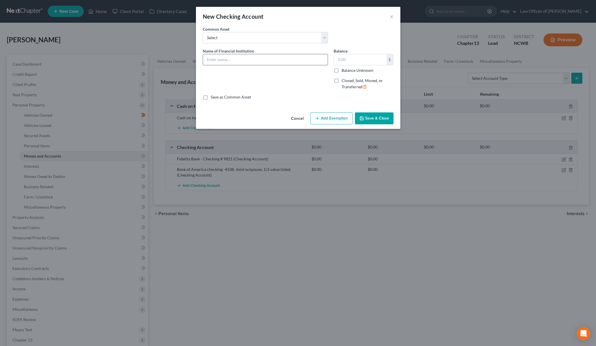
click at [287, 63] on input "text" at bounding box center [265, 59] width 125 height 11
type input "Bank of America - Checking - #0478"
click at [341, 72] on label "Balance Unknown" at bounding box center [357, 71] width 32 height 6
click at [344, 71] on input "Balance Unknown" at bounding box center [346, 70] width 4 height 4
checkbox input "true"
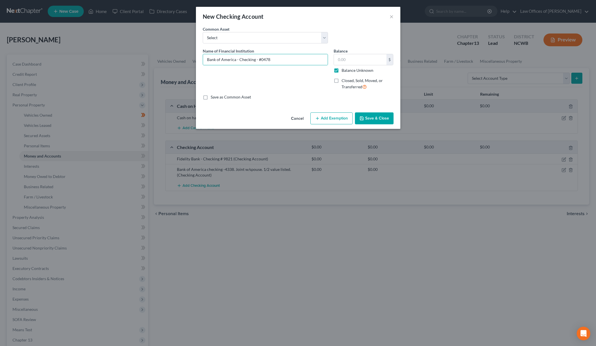
type input "0.00"
click at [382, 118] on button "Save & Close" at bounding box center [374, 118] width 39 height 12
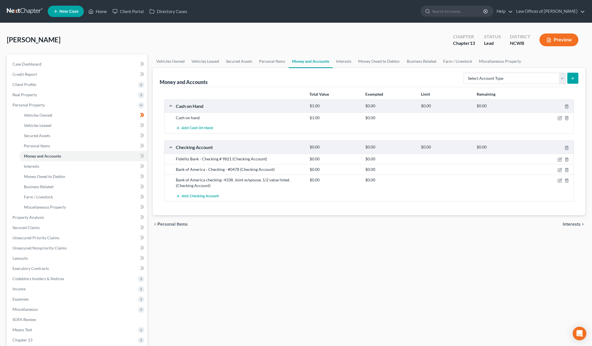
click at [562, 42] on button "Preview" at bounding box center [558, 39] width 39 height 13
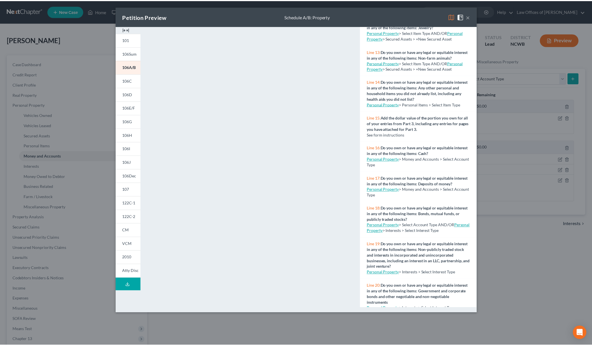
scroll to position [454, 0]
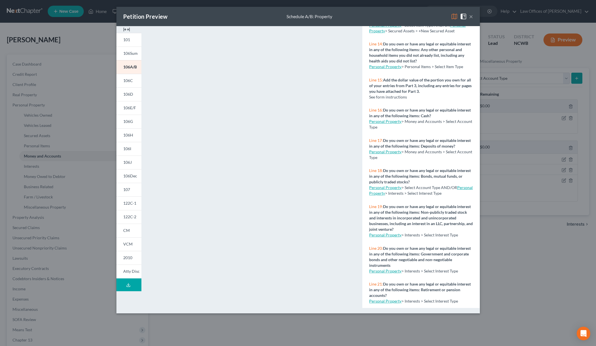
click at [377, 237] on link "Personal Property" at bounding box center [385, 234] width 32 height 5
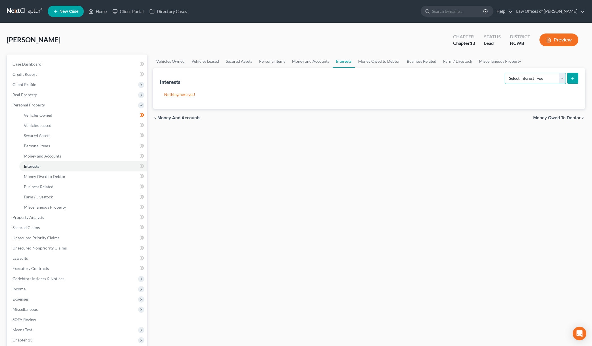
click at [527, 81] on select "Select Interest Type 401K Annuity Bond Education IRA Government Bond Government…" at bounding box center [534, 78] width 61 height 11
select select "incorporated_business"
click at [505, 73] on select "Select Interest Type 401K Annuity Bond Education IRA Government Bond Government…" at bounding box center [534, 78] width 61 height 11
click at [572, 79] on icon "submit" at bounding box center [572, 78] width 5 height 5
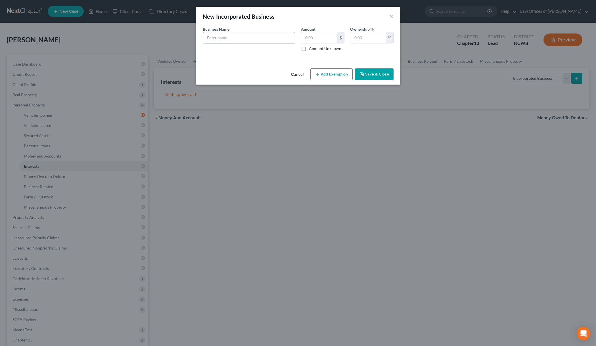
click at [234, 35] on input "text" at bounding box center [249, 37] width 92 height 11
type input "Liberty Pantry LLC"
click at [383, 77] on button "Save & Close" at bounding box center [374, 74] width 39 height 12
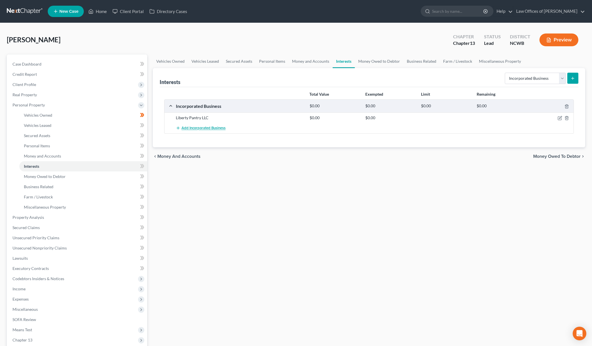
click at [199, 129] on span "Add Incorporated Business" at bounding box center [203, 128] width 44 height 5
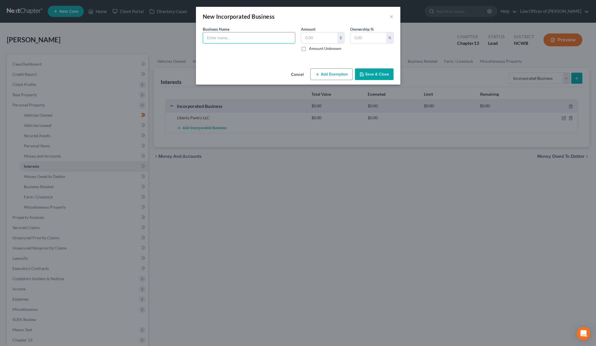
drag, startPoint x: 271, startPoint y: 34, endPoint x: 295, endPoint y: 42, distance: 26.2
click at [271, 34] on input "text" at bounding box center [249, 37] width 92 height 11
click at [215, 36] on input "Dave's Distributing" at bounding box center [249, 37] width 92 height 11
type input "Daves Distributing"
click at [369, 76] on button "Save & Close" at bounding box center [374, 74] width 39 height 12
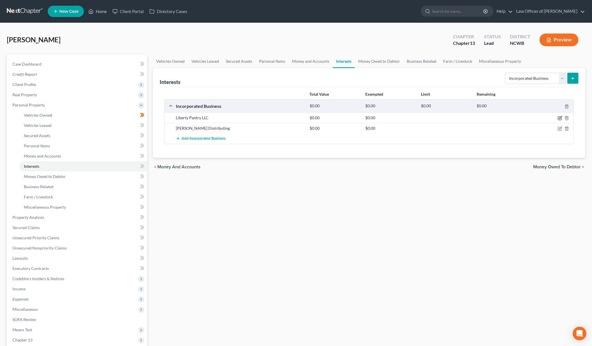
click at [559, 119] on icon "button" at bounding box center [560, 117] width 3 height 3
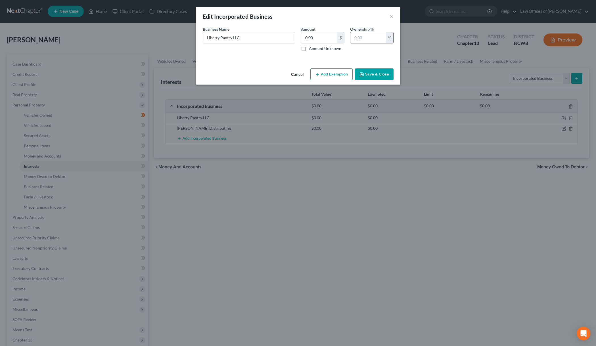
click at [361, 40] on input "text" at bounding box center [368, 37] width 36 height 11
type input "100"
click at [372, 73] on button "Save & Close" at bounding box center [374, 74] width 39 height 12
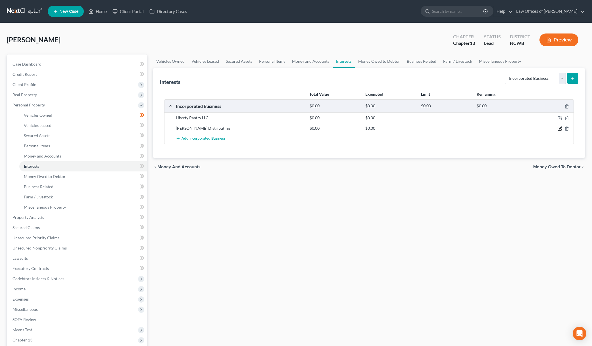
click at [560, 129] on icon "button" at bounding box center [559, 128] width 5 height 5
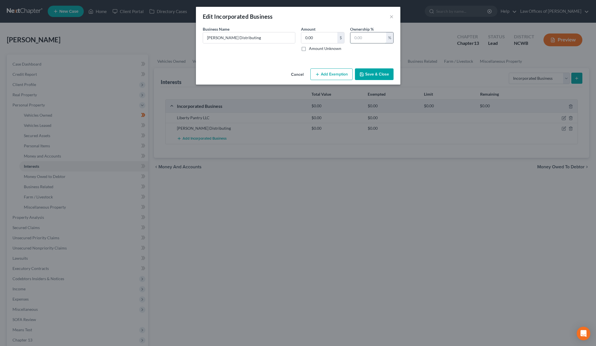
click at [368, 39] on input "text" at bounding box center [368, 37] width 36 height 11
type input "100"
click at [374, 75] on button "Save & Close" at bounding box center [374, 74] width 39 height 12
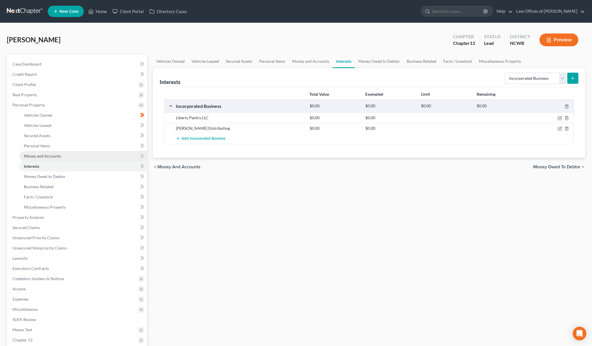
click at [38, 159] on link "Money and Accounts" at bounding box center [83, 156] width 128 height 10
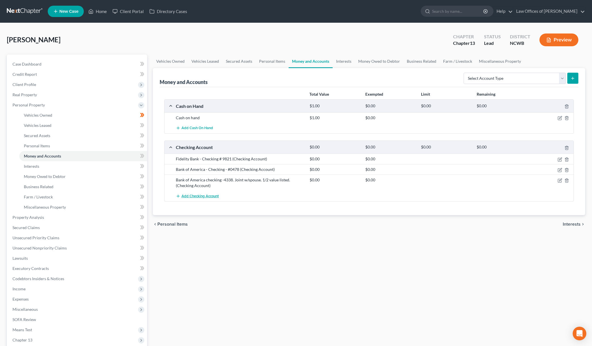
click at [192, 198] on span "Add Checking Account" at bounding box center [199, 196] width 37 height 5
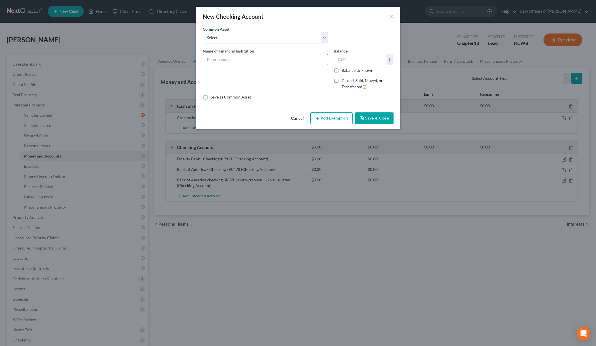
click at [215, 64] on input "text" at bounding box center [265, 59] width 125 height 11
type input "Fidelity Bank - Checking - Business - #8950"
click at [341, 70] on label "Balance Unknown" at bounding box center [357, 71] width 32 height 6
click at [344, 70] on input "Balance Unknown" at bounding box center [346, 70] width 4 height 4
checkbox input "true"
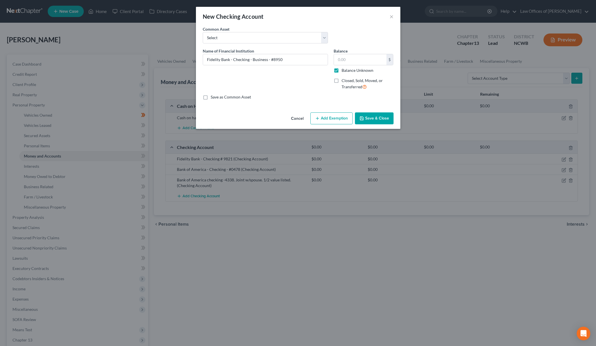
type input "0.00"
click at [367, 120] on button "Save & Close" at bounding box center [374, 118] width 39 height 12
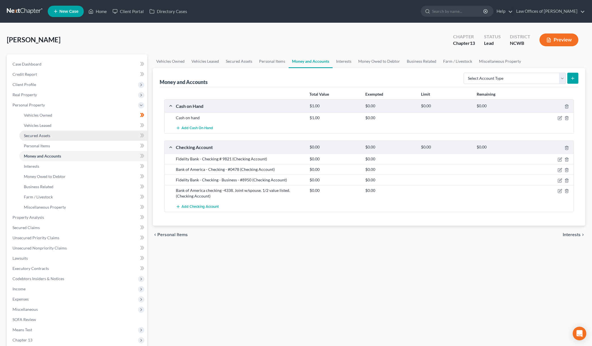
click at [40, 137] on span "Secured Assets" at bounding box center [37, 135] width 26 height 5
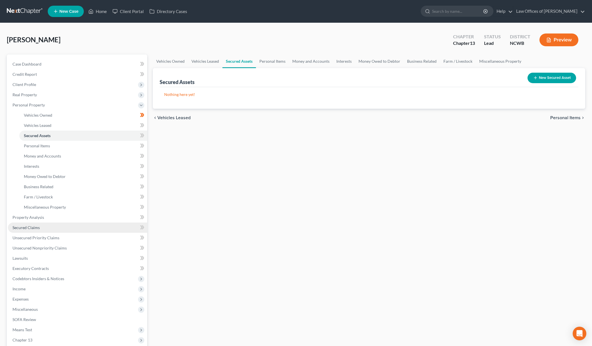
click at [20, 225] on span "Secured Claims" at bounding box center [25, 227] width 27 height 5
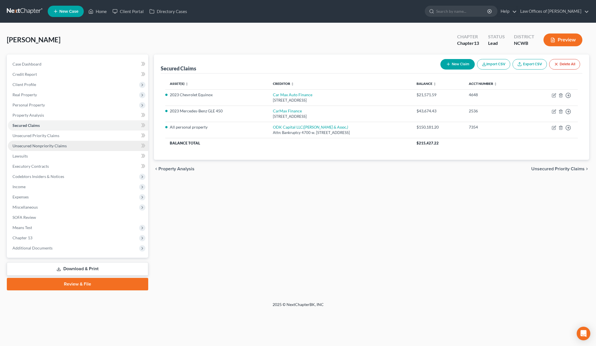
click at [48, 148] on span "Unsecured Nonpriority Claims" at bounding box center [39, 145] width 54 height 5
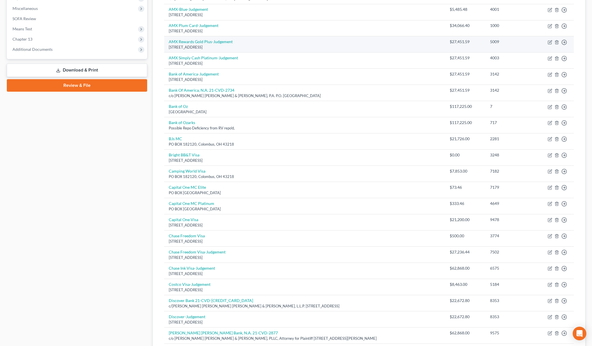
scroll to position [311, 0]
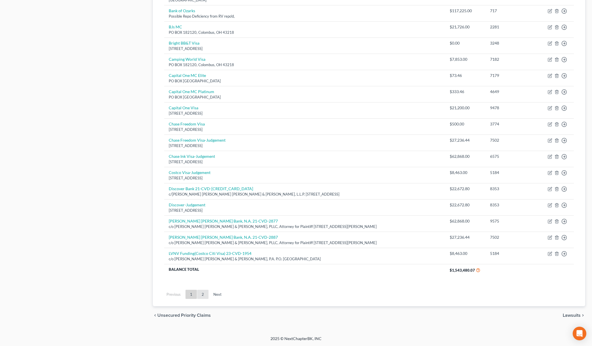
click at [203, 295] on link "2" at bounding box center [202, 294] width 11 height 9
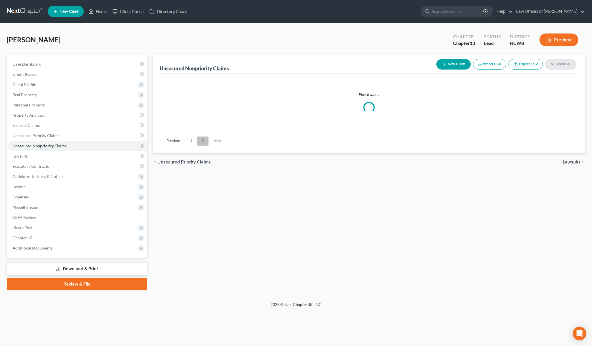
scroll to position [0, 0]
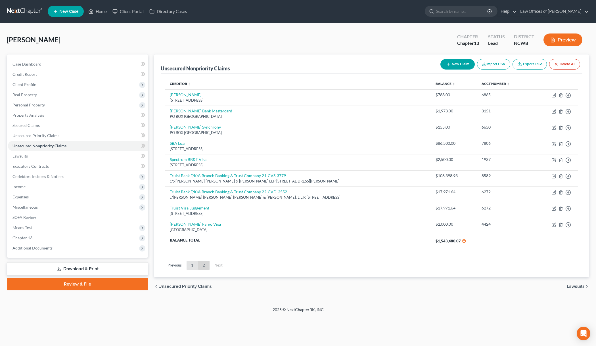
click at [194, 265] on link "1" at bounding box center [191, 265] width 11 height 9
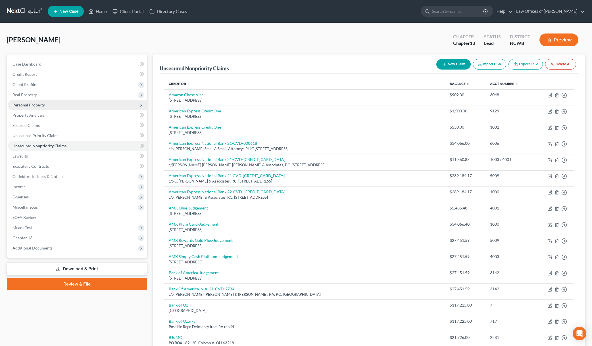
click at [26, 106] on span "Personal Property" at bounding box center [28, 104] width 32 height 5
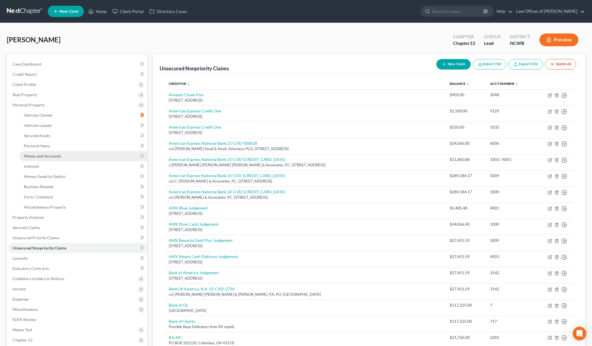
click at [52, 155] on span "Money and Accounts" at bounding box center [42, 156] width 37 height 5
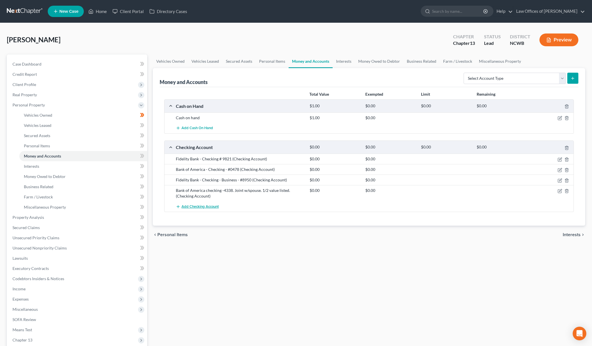
click at [206, 207] on span "Add Checking Account" at bounding box center [199, 206] width 37 height 5
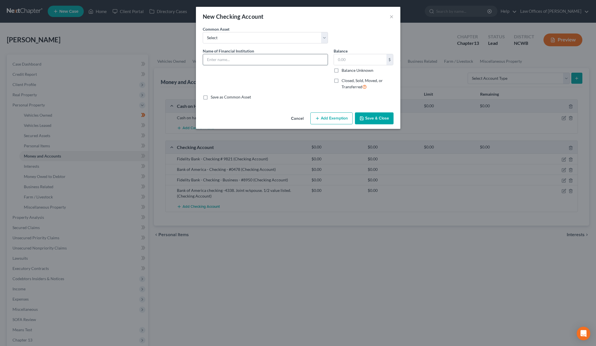
click at [232, 58] on input "text" at bounding box center [265, 59] width 125 height 11
type input "Truist - Checking Acct # 5104"
click at [341, 72] on label "Balance Unknown" at bounding box center [357, 71] width 32 height 6
click at [344, 71] on input "Balance Unknown" at bounding box center [346, 70] width 4 height 4
checkbox input "true"
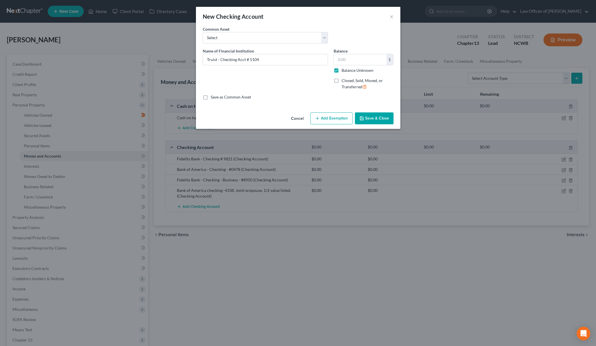
type input "0.00"
click at [372, 120] on button "Save & Close" at bounding box center [374, 118] width 39 height 12
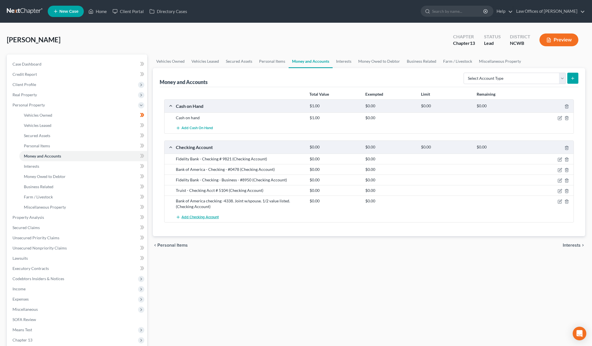
click at [205, 219] on span "Add Checking Account" at bounding box center [199, 217] width 37 height 5
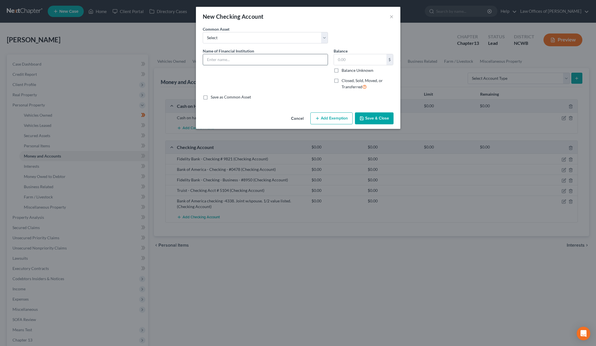
drag, startPoint x: 230, startPoint y: 60, endPoint x: 241, endPoint y: 60, distance: 11.6
click at [230, 60] on input "text" at bounding box center [265, 59] width 125 height 11
type input "Bank of America - Business Acct. # 7455"
click at [341, 73] on label "Balance Unknown" at bounding box center [357, 71] width 32 height 6
click at [344, 71] on input "Balance Unknown" at bounding box center [346, 70] width 4 height 4
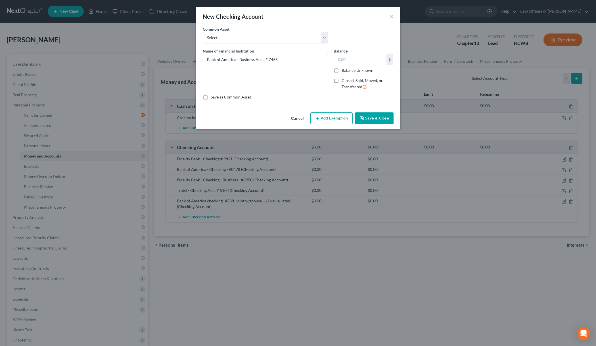
checkbox input "true"
type input "0.00"
click at [378, 120] on button "Save & Close" at bounding box center [374, 118] width 39 height 12
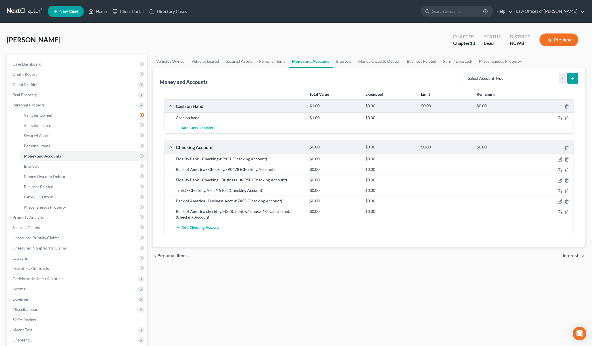
click at [231, 200] on div "Bank of America - Business Acct. # 7455 (Checking Account)" at bounding box center [240, 201] width 134 height 6
click at [16, 287] on span "Income" at bounding box center [18, 288] width 13 height 5
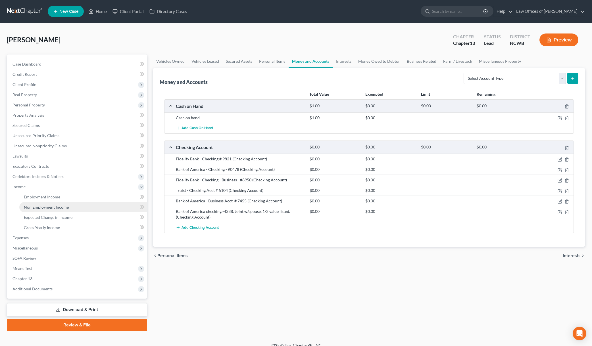
click at [51, 208] on span "Non Employment Income" at bounding box center [46, 207] width 45 height 5
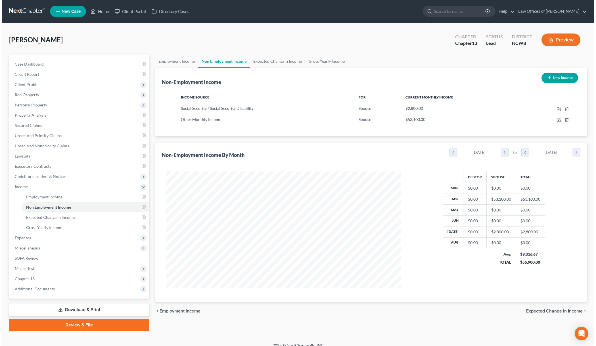
scroll to position [117, 245]
click at [556, 77] on button "New Income" at bounding box center [557, 78] width 37 height 11
select select "0"
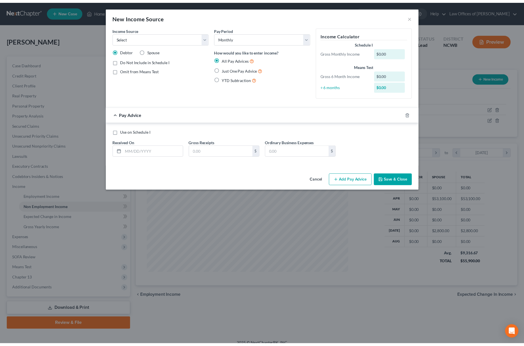
scroll to position [0, 0]
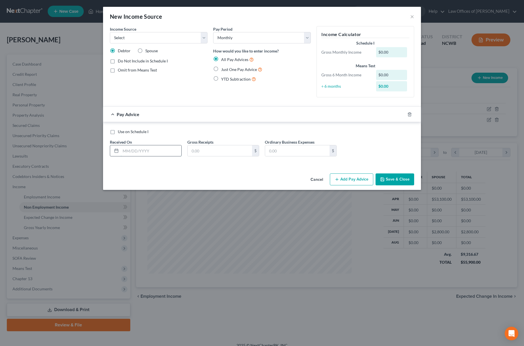
click at [147, 151] on input "text" at bounding box center [151, 150] width 61 height 11
type input "7/31/2025"
click at [204, 156] on input "text" at bounding box center [220, 150] width 64 height 11
type input "0"
type input "17.03"
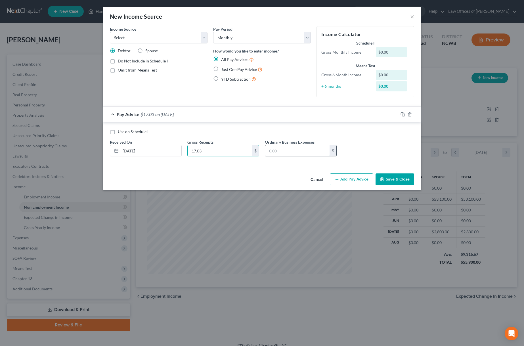
click at [283, 149] on input "text" at bounding box center [297, 150] width 64 height 11
type input "7/31/2025"
click at [198, 148] on input "text" at bounding box center [220, 150] width 64 height 11
type input "130,485.88"
click at [305, 152] on input "text" at bounding box center [297, 150] width 64 height 11
